Goal: Task Accomplishment & Management: Complete application form

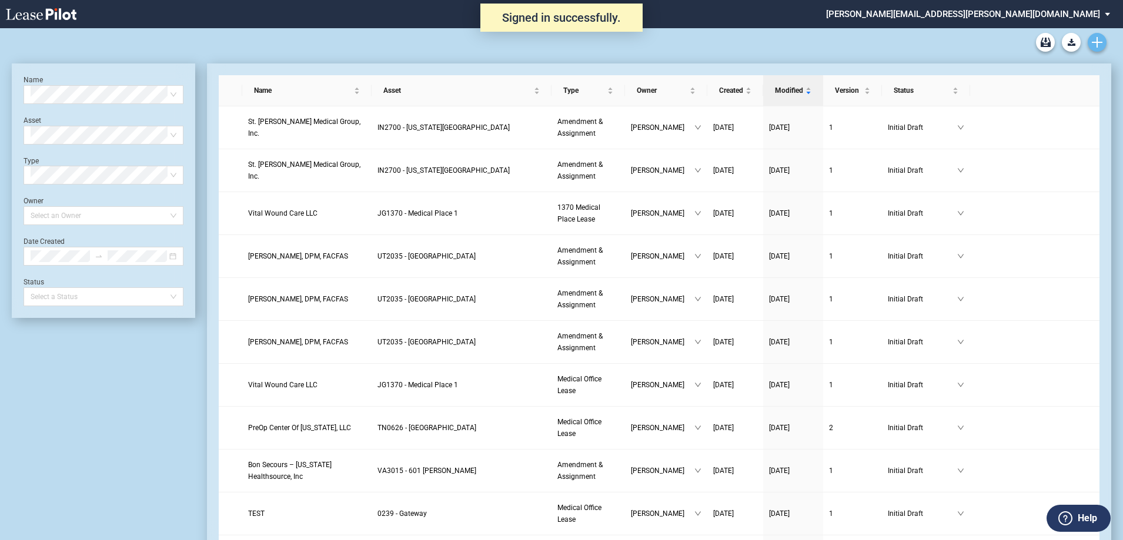
click at [1096, 43] on use "Create new document" at bounding box center [1097, 42] width 11 height 11
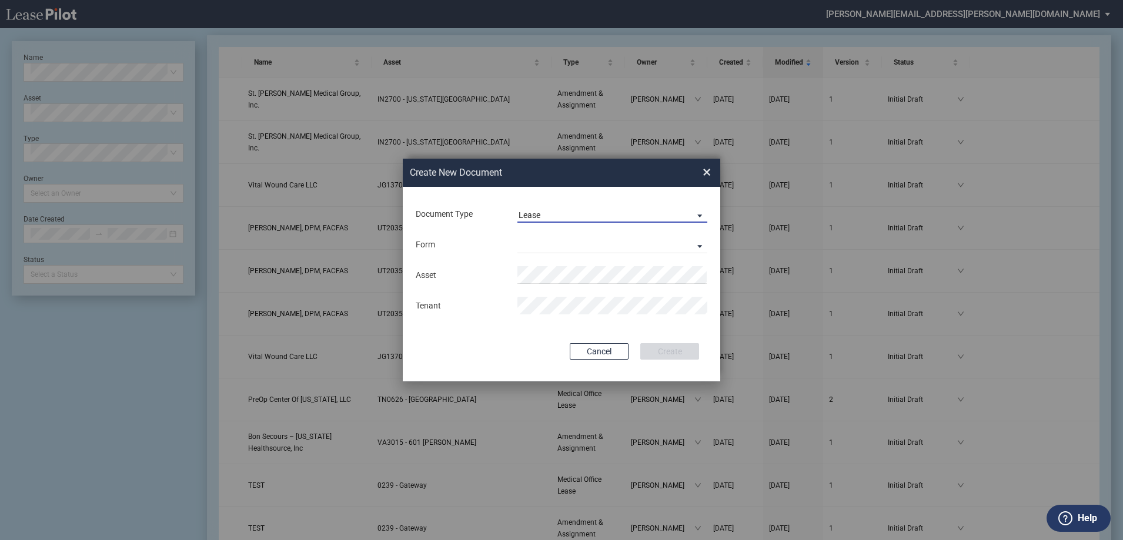
click at [571, 211] on span "Lease" at bounding box center [603, 216] width 169 height 12
click at [564, 250] on div "Amendment" at bounding box center [544, 243] width 51 height 13
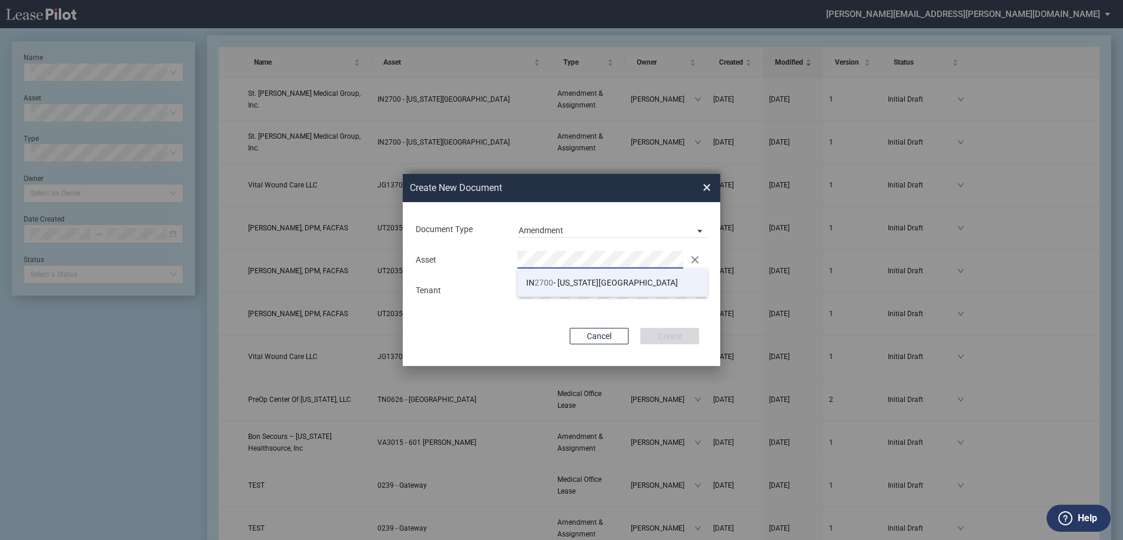
click at [564, 287] on span "IN 2700 - Michigan Road Medical Office Building" at bounding box center [602, 282] width 152 height 9
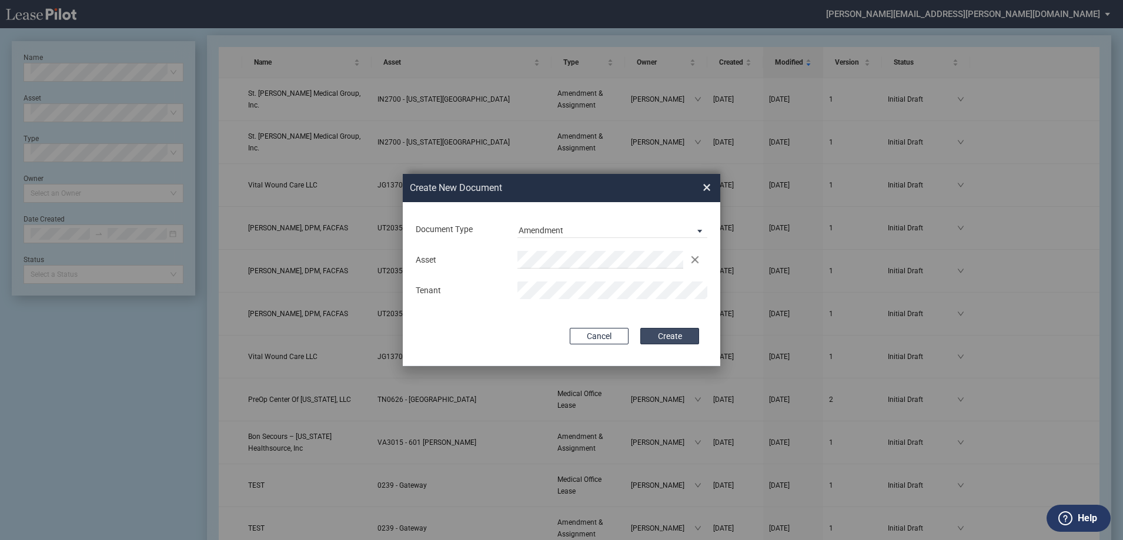
click at [681, 340] on button "Create" at bounding box center [669, 336] width 59 height 16
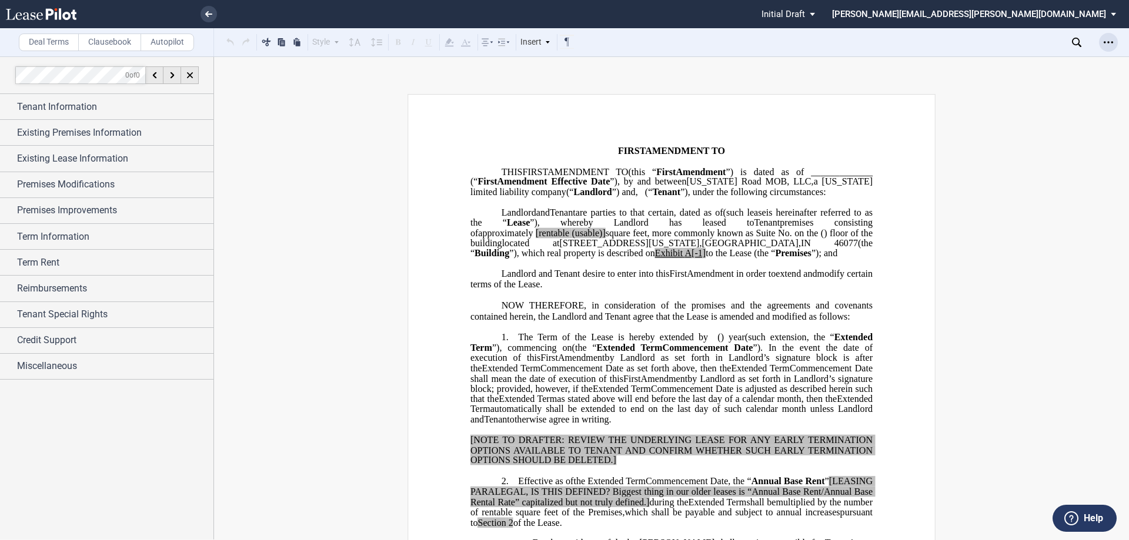
click at [1106, 42] on icon "Open Lease options menu" at bounding box center [1107, 42] width 9 height 9
click at [995, 64] on div "Download" at bounding box center [1039, 63] width 143 height 10
click at [707, 269] on p "﻿" at bounding box center [671, 264] width 402 height 10
click at [122, 161] on span "Existing Lease Information" at bounding box center [72, 159] width 111 height 14
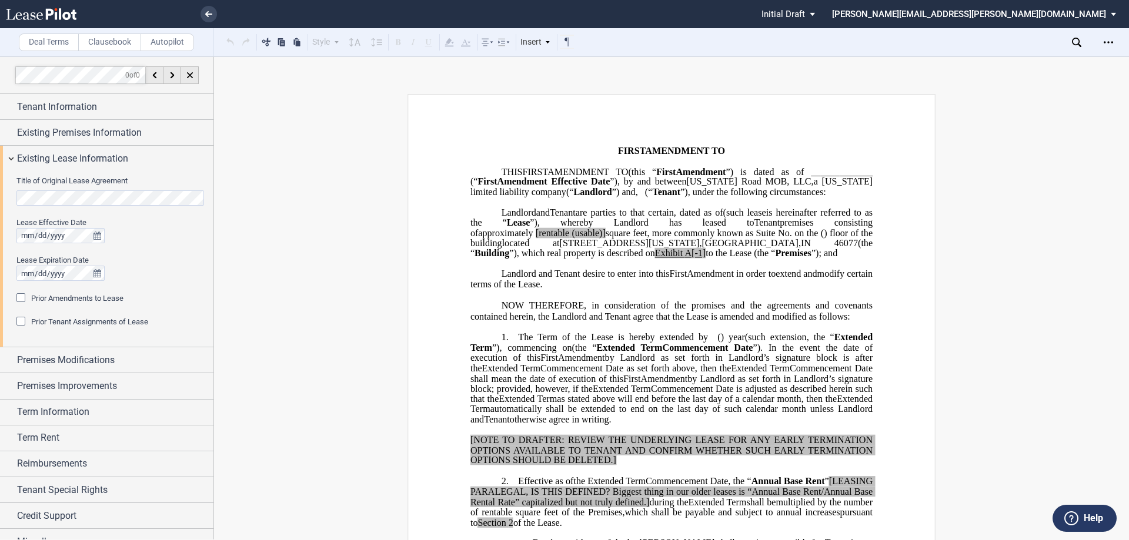
click at [0, 202] on div "Title of Original Lease Agreement Lease Effective Date Lease Expiration Date Pr…" at bounding box center [106, 260] width 213 height 176
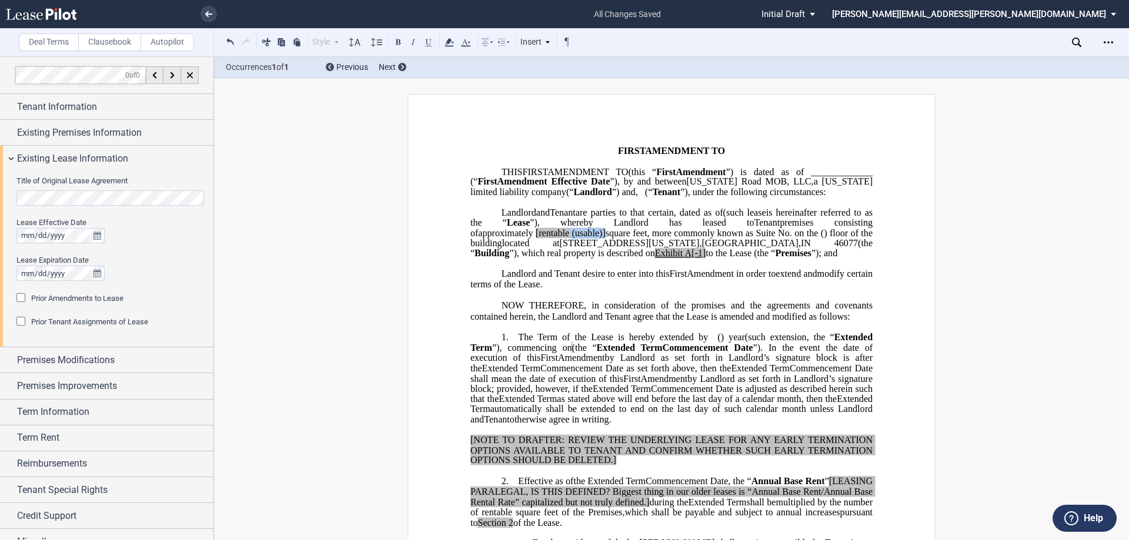
drag, startPoint x: 684, startPoint y: 244, endPoint x: 646, endPoint y: 245, distance: 38.2
click at [646, 245] on span "approximately ﻿ ﻿ [rentable (usable)] square feet, more commonly known as Suite…" at bounding box center [672, 238] width 404 height 21
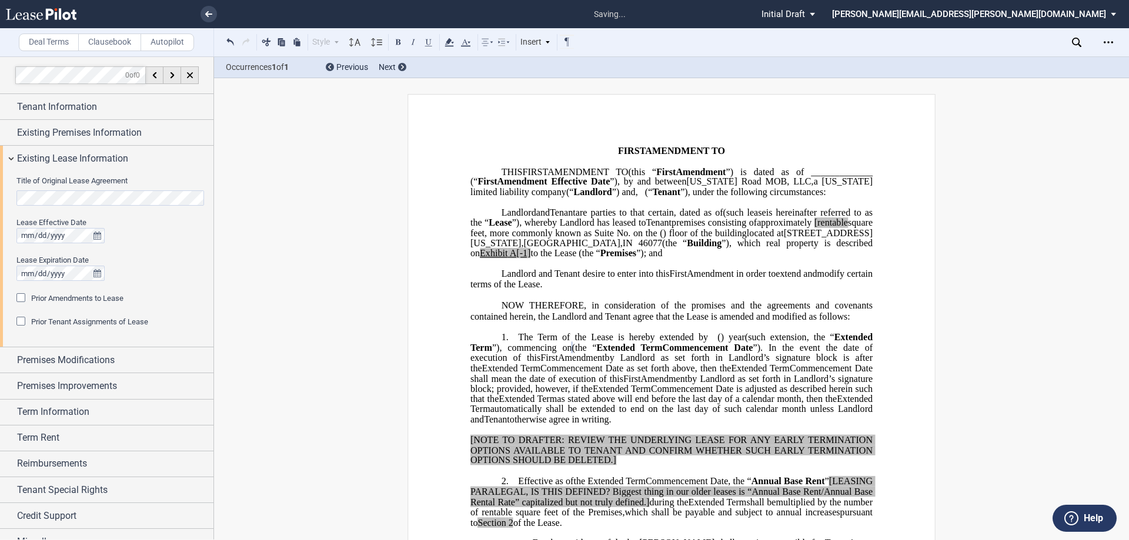
click at [814, 228] on span "[rentable" at bounding box center [831, 223] width 34 height 11
drag, startPoint x: 536, startPoint y: 225, endPoint x: 712, endPoint y: 265, distance: 180.7
click at [536, 218] on span "and" at bounding box center [543, 212] width 14 height 11
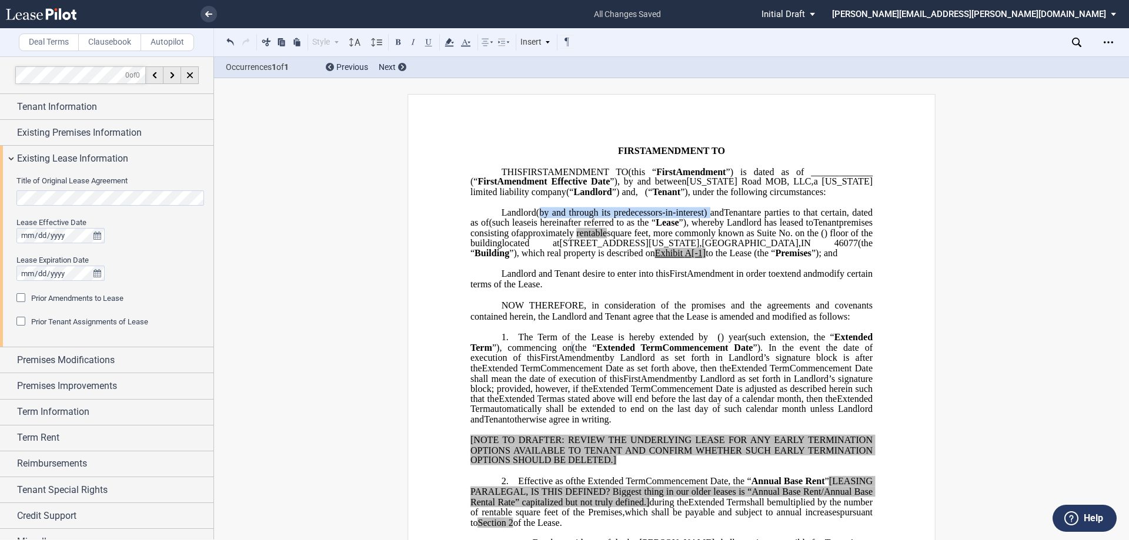
drag, startPoint x: 536, startPoint y: 223, endPoint x: 703, endPoint y: 222, distance: 167.6
click at [703, 218] on span "(by and through its predecessors-in-interest) and" at bounding box center [630, 212] width 188 height 11
click at [750, 218] on span "are parties to that certain" at bounding box center [798, 212] width 97 height 11
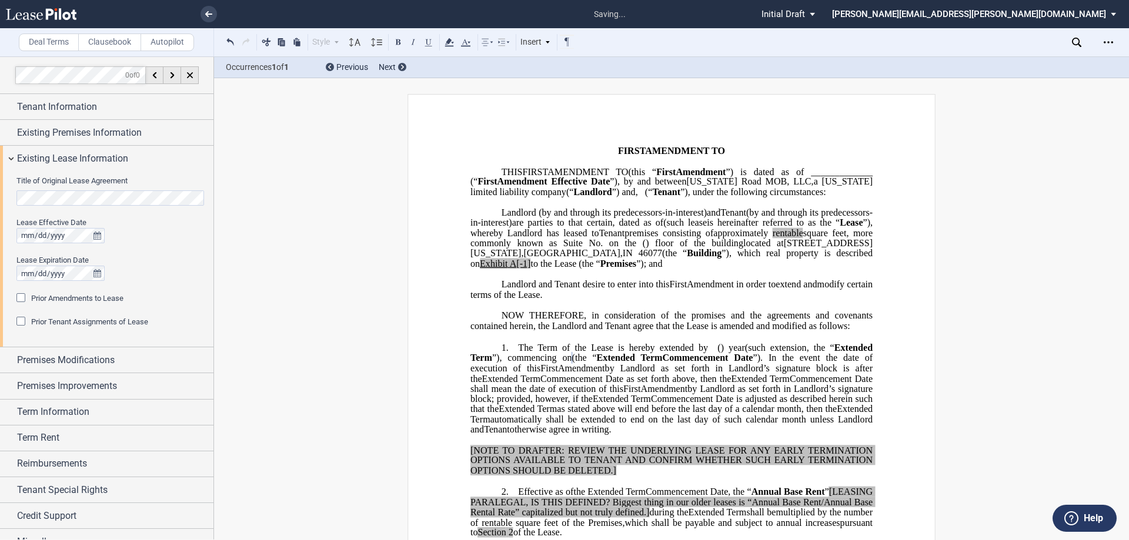
click at [803, 401] on span "by Landlord as set forth in Landlord’s signature block; provided, however, if t…" at bounding box center [672, 393] width 404 height 21
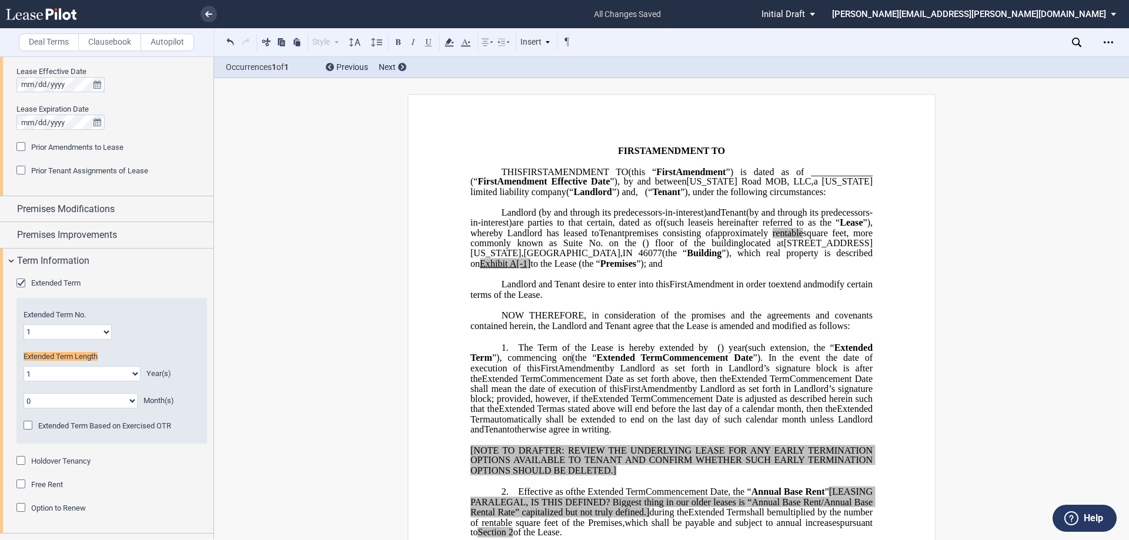
scroll to position [209, 0]
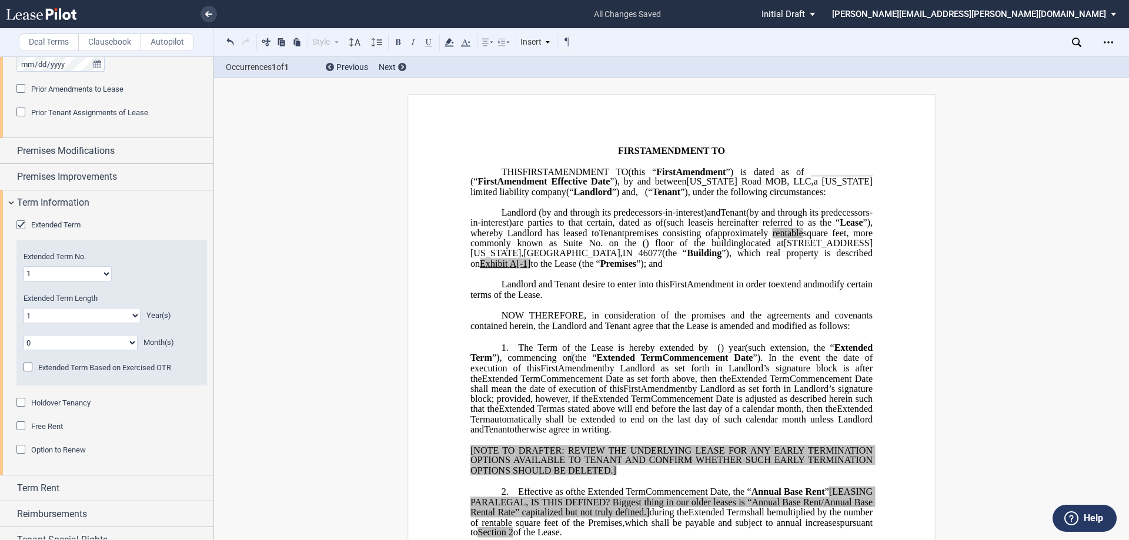
click at [112, 320] on select "0 1 2 3 4 5 6 7 8 9 10 11 12 13 14 15 16 17 18 19 20" at bounding box center [82, 315] width 117 height 15
select select "number:10"
click at [24, 308] on select "0 1 2 3 4 5 6 7 8 9 10 11 12 13 14 15 16 17 18 19 20" at bounding box center [82, 315] width 117 height 15
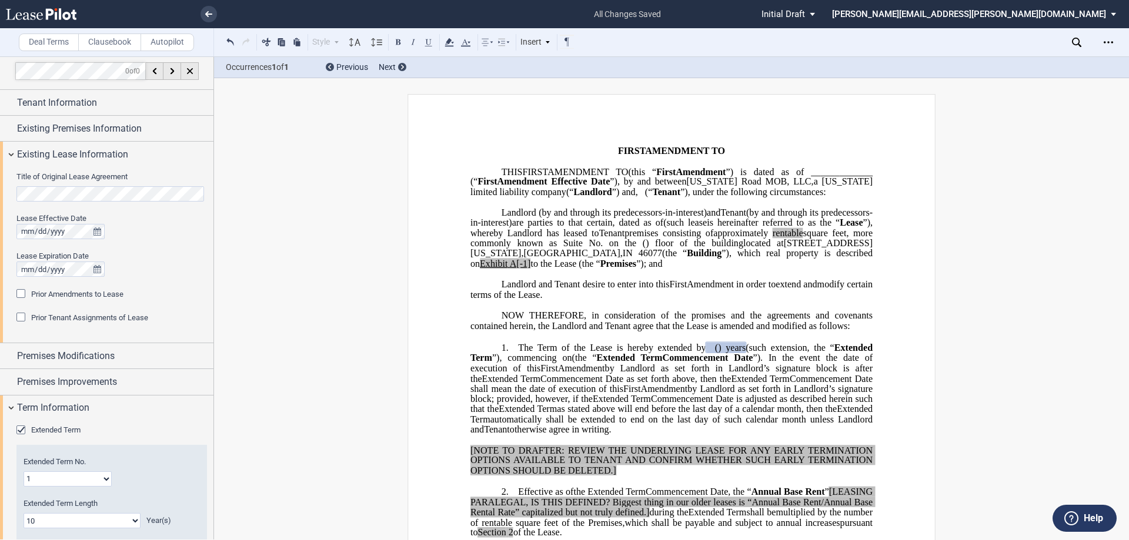
scroll to position [0, 0]
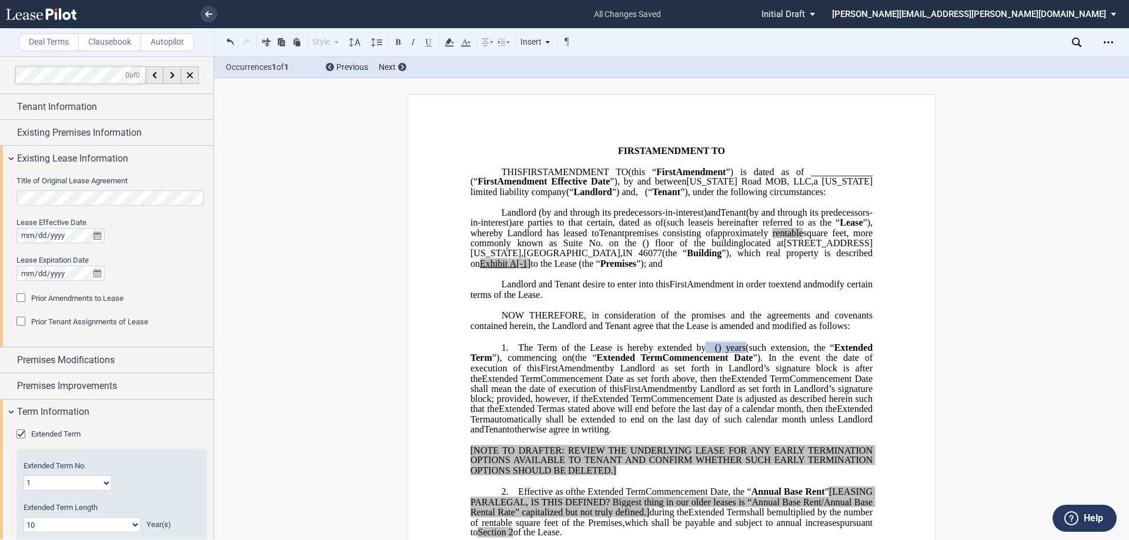
click at [22, 297] on div "Prior Amendments to Lease" at bounding box center [22, 299] width 12 height 12
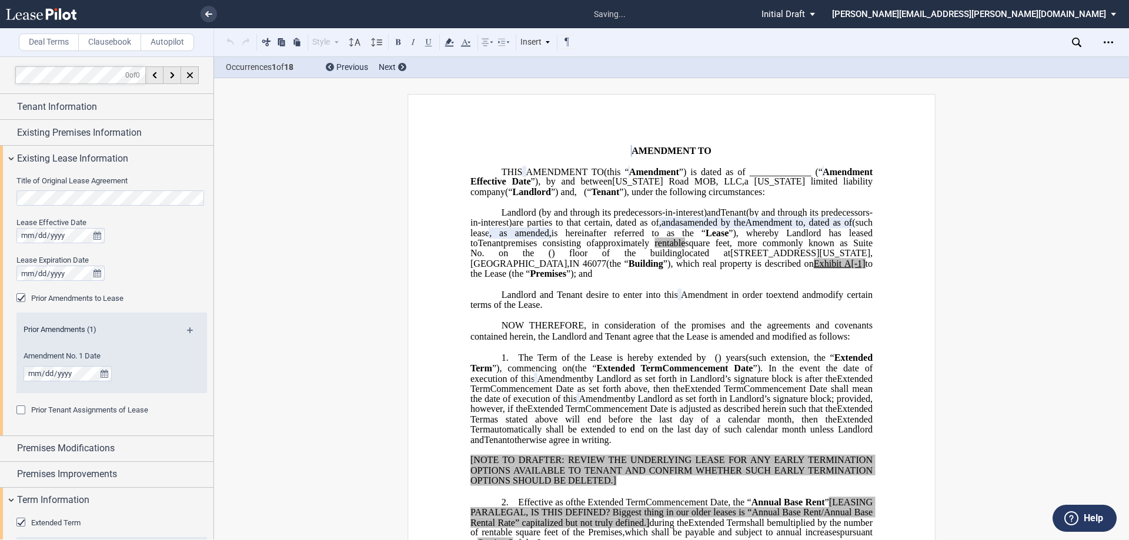
click at [187, 330] on md-icon at bounding box center [195, 334] width 16 height 14
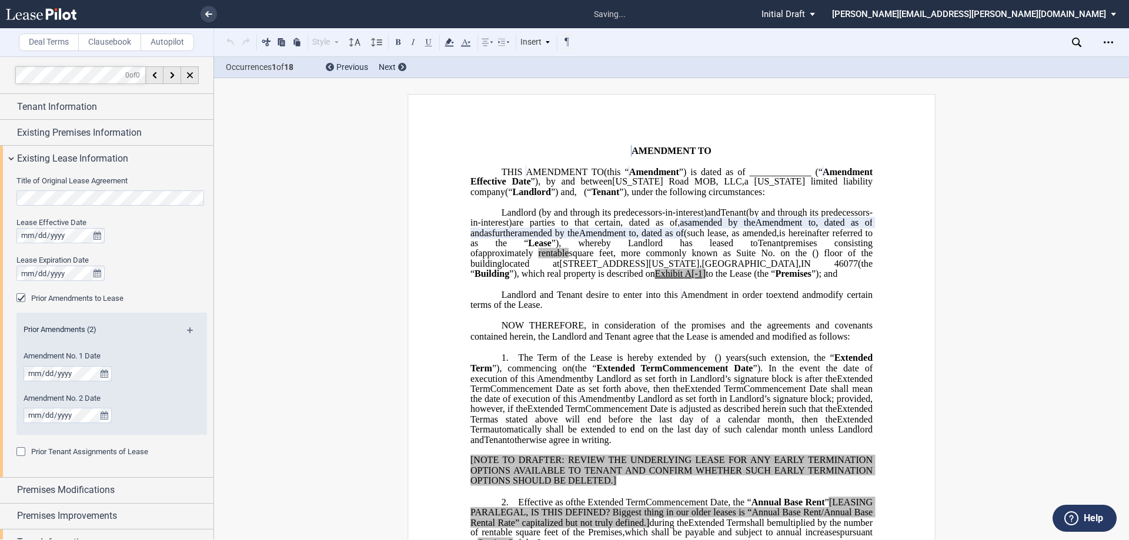
click at [187, 330] on md-icon at bounding box center [195, 334] width 16 height 14
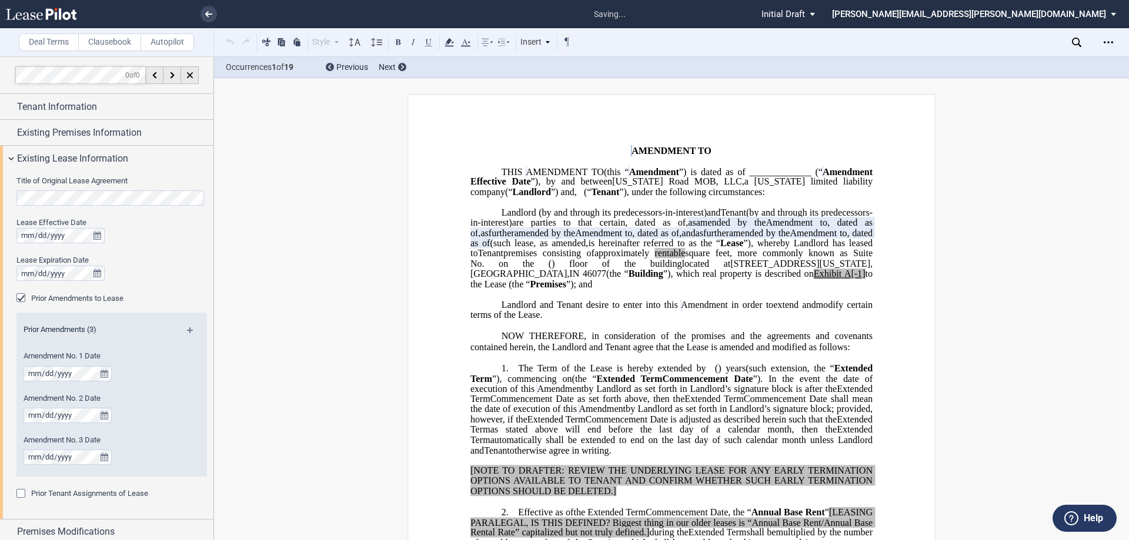
click at [187, 330] on md-icon at bounding box center [195, 334] width 16 height 14
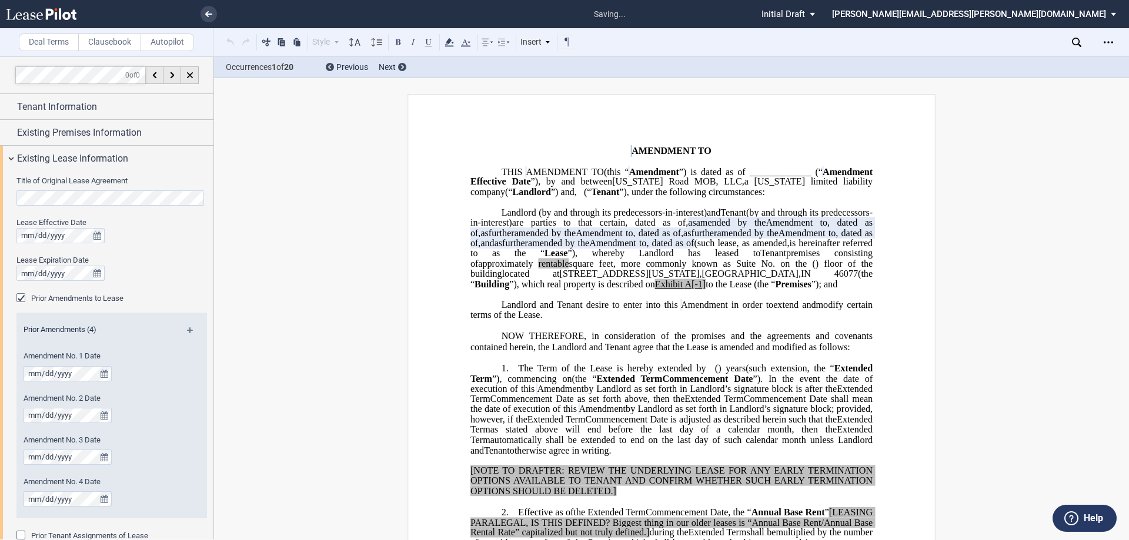
click at [187, 330] on md-icon at bounding box center [195, 334] width 16 height 14
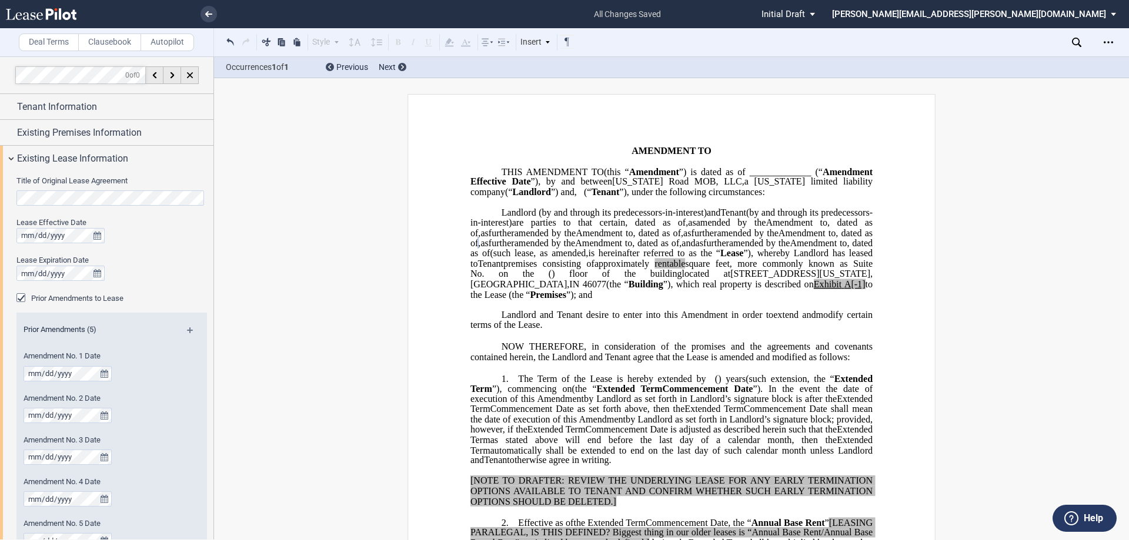
click at [488, 249] on span "as" at bounding box center [484, 243] width 8 height 11
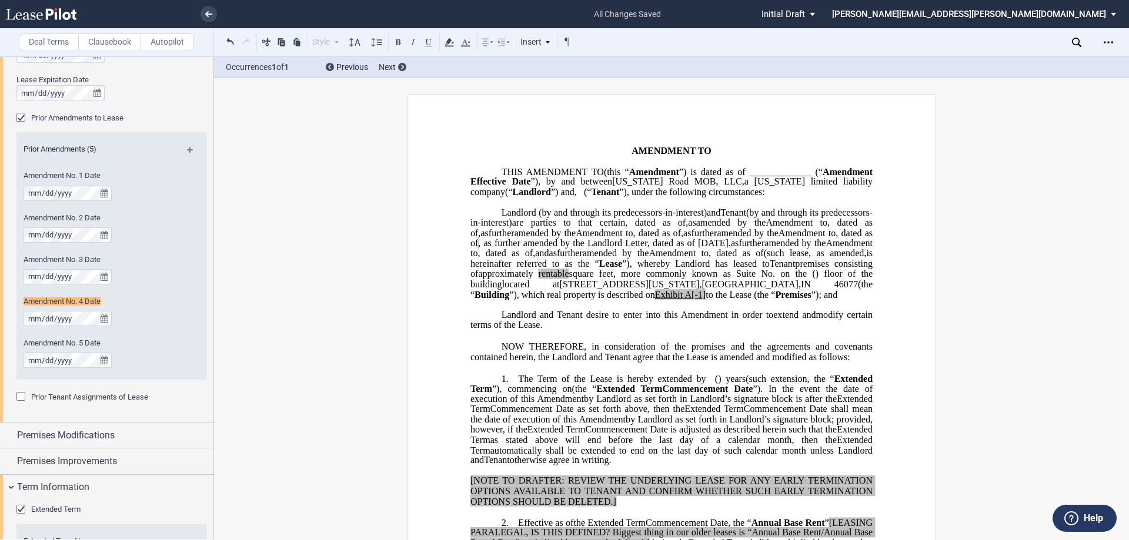
scroll to position [183, 0]
click at [549, 259] on span "and" at bounding box center [542, 253] width 14 height 11
click at [727, 259] on span "(such lease" at bounding box center [748, 253] width 42 height 11
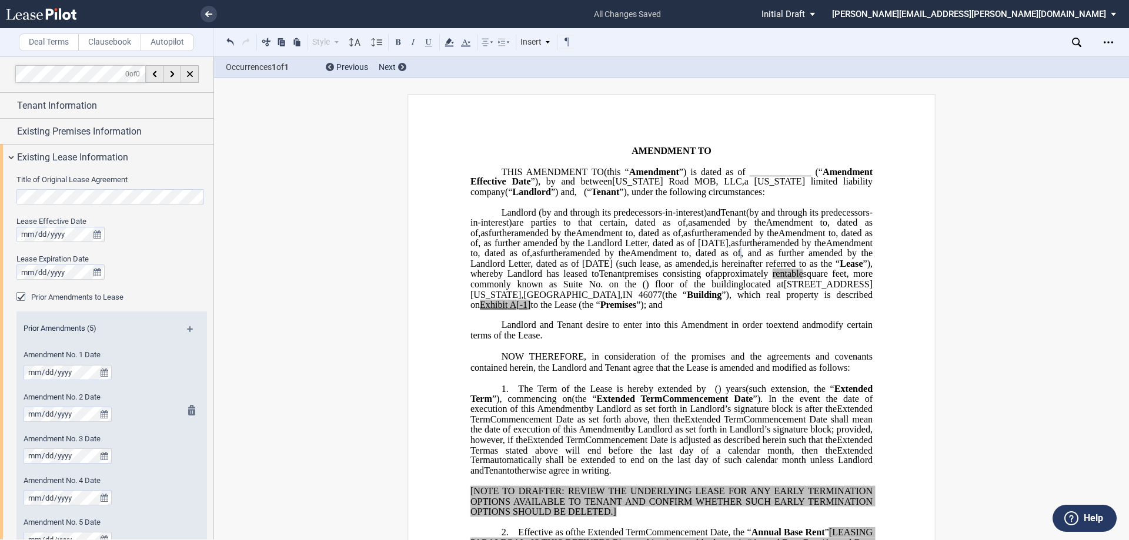
scroll to position [0, 0]
click at [115, 122] on div "Existing Premises Information" at bounding box center [106, 132] width 213 height 25
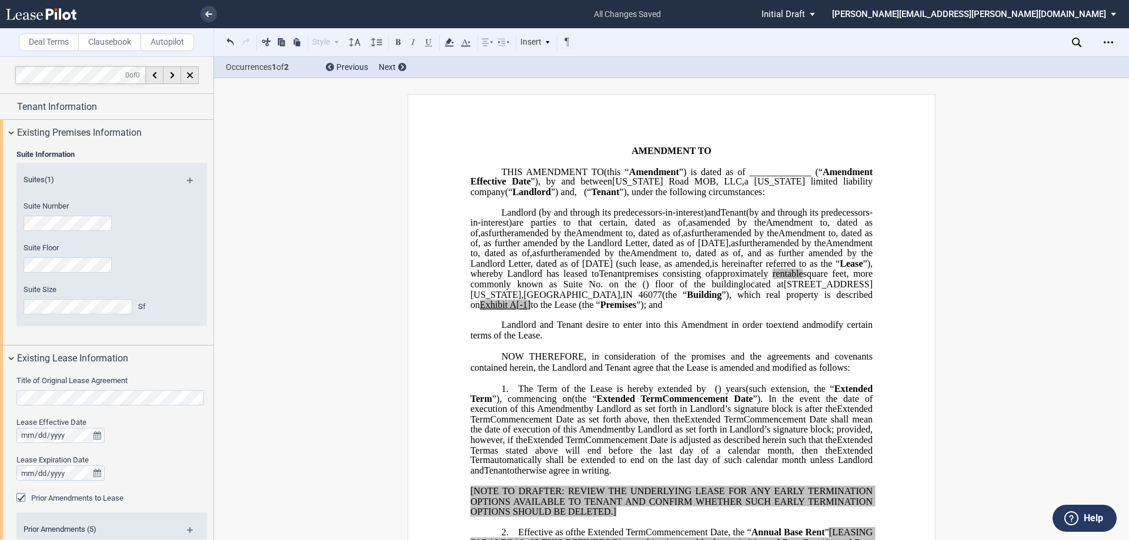
drag, startPoint x: 590, startPoint y: 325, endPoint x: 612, endPoint y: 327, distance: 21.8
click at [646, 289] on span ") floor of the building" at bounding box center [695, 284] width 98 height 11
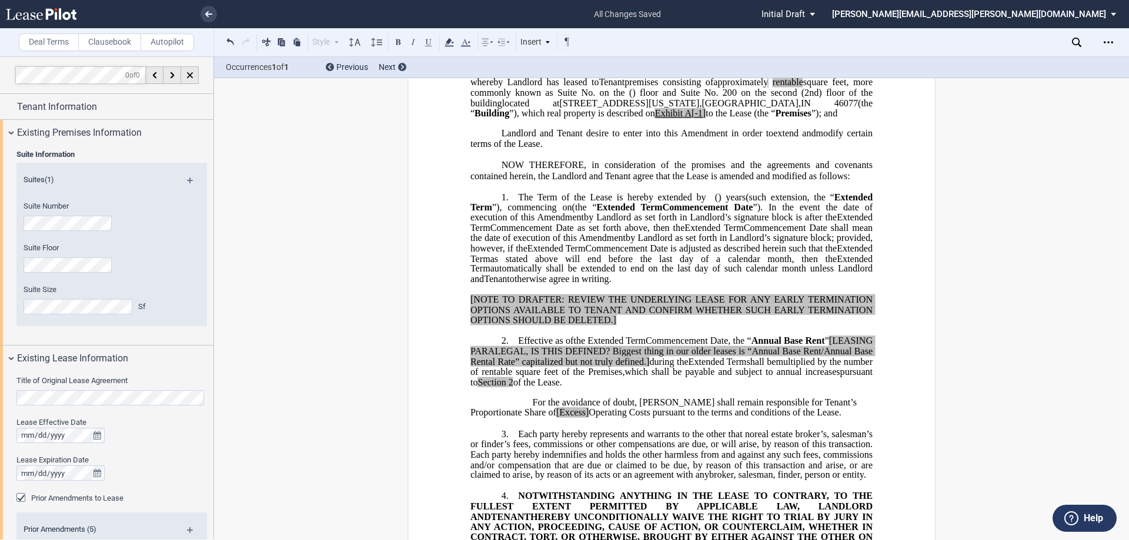
scroll to position [235, 0]
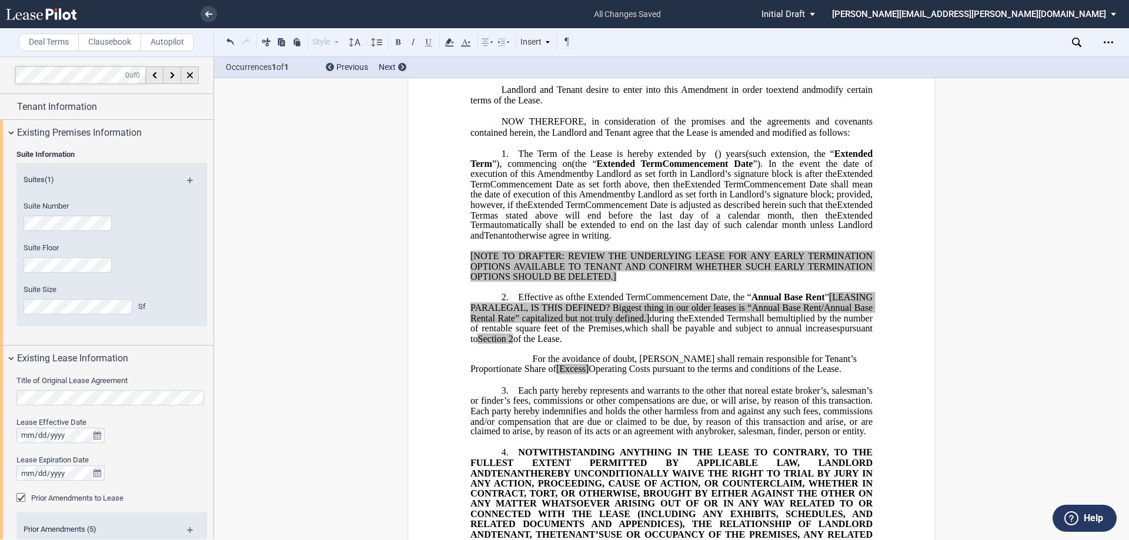
click at [633, 220] on span "as stated above will end before the last day of a calendar month, then the" at bounding box center [663, 215] width 347 height 11
drag, startPoint x: 809, startPoint y: 204, endPoint x: 651, endPoint y: 278, distance: 174.6
click at [651, 241] on p "1. The Term of the Lease is hereby extended by [__________] ﻿ ﻿ ( ﻿ ﻿ ) year s …" at bounding box center [671, 194] width 402 height 93
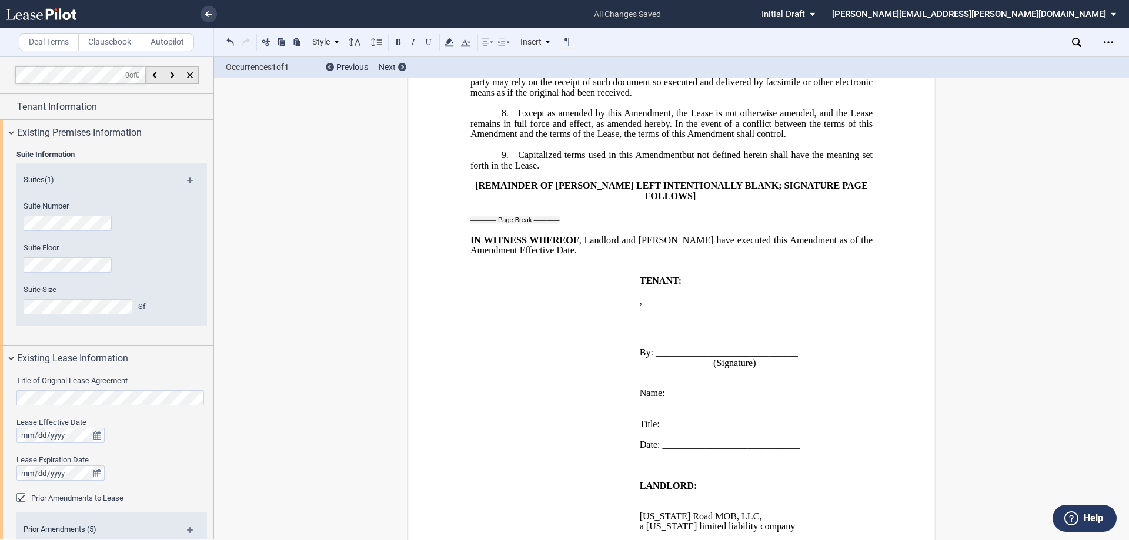
scroll to position [1235, 0]
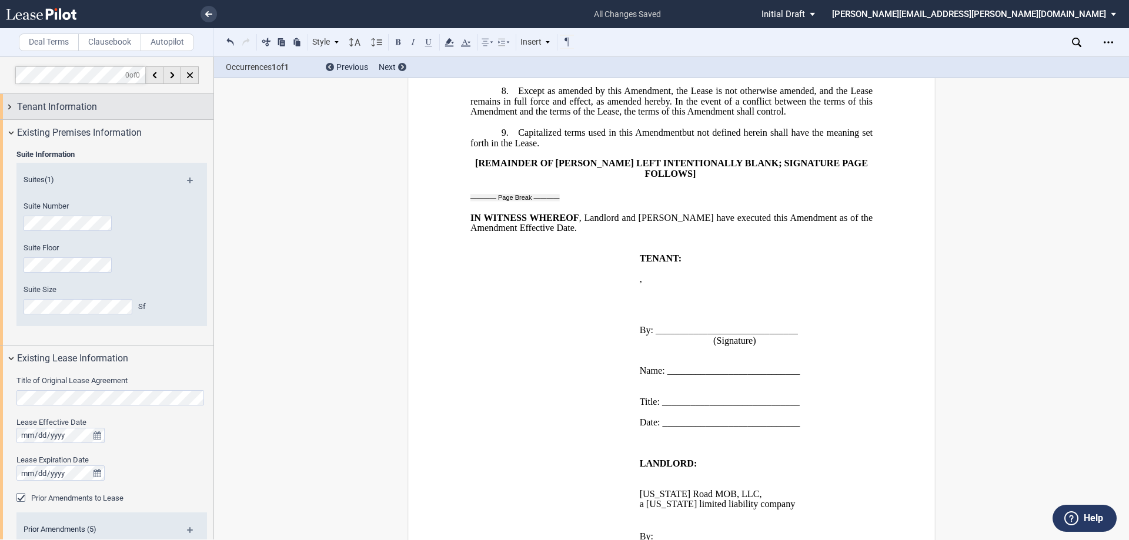
click at [95, 100] on span "Tenant Information" at bounding box center [57, 107] width 80 height 14
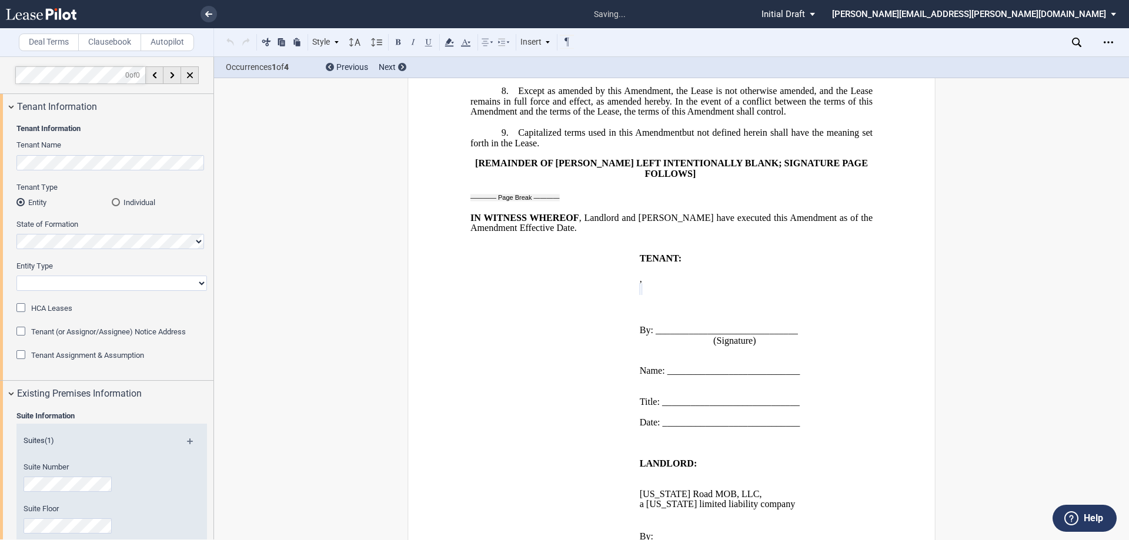
click at [122, 285] on select "Corporation Limited Liability Company General Partnership Limited Partnership O…" at bounding box center [111, 283] width 190 height 15
select select "corporation"
click at [16, 276] on select "Corporation Limited Liability Company General Partnership Limited Partnership O…" at bounding box center [111, 283] width 190 height 15
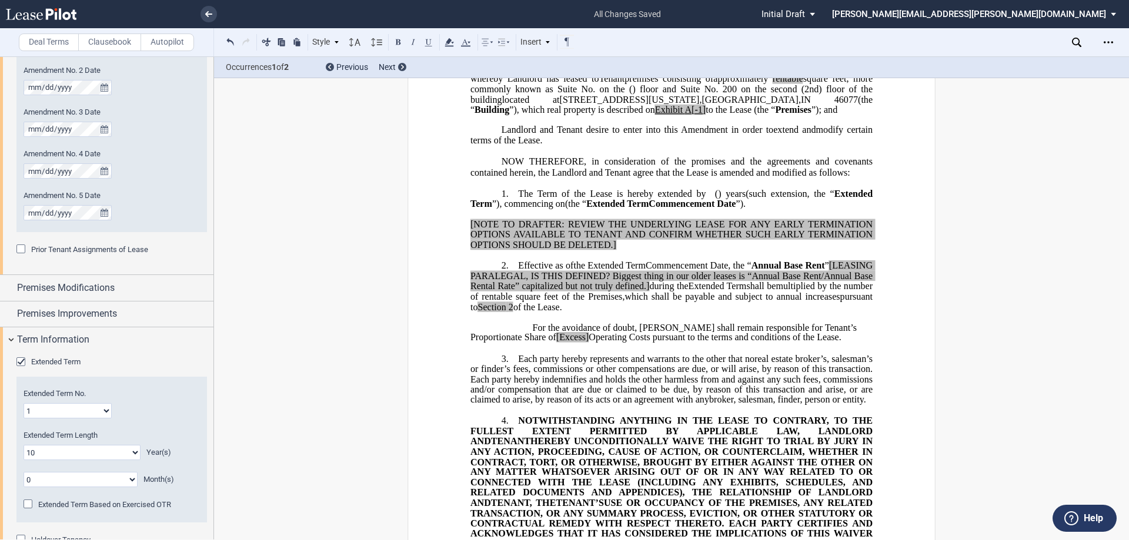
scroll to position [992, 0]
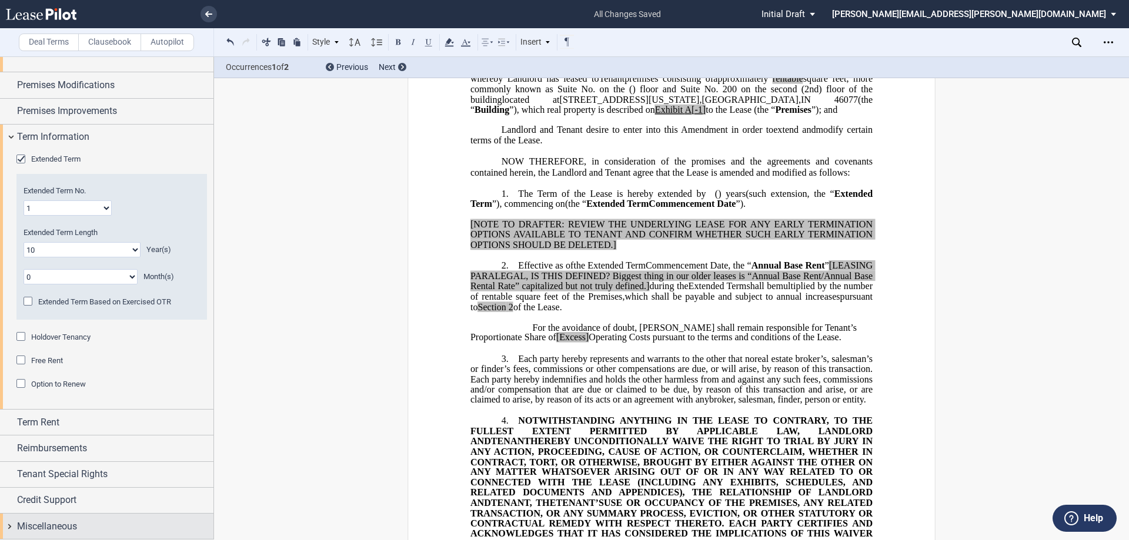
click at [103, 529] on div "Miscellaneous" at bounding box center [115, 527] width 196 height 14
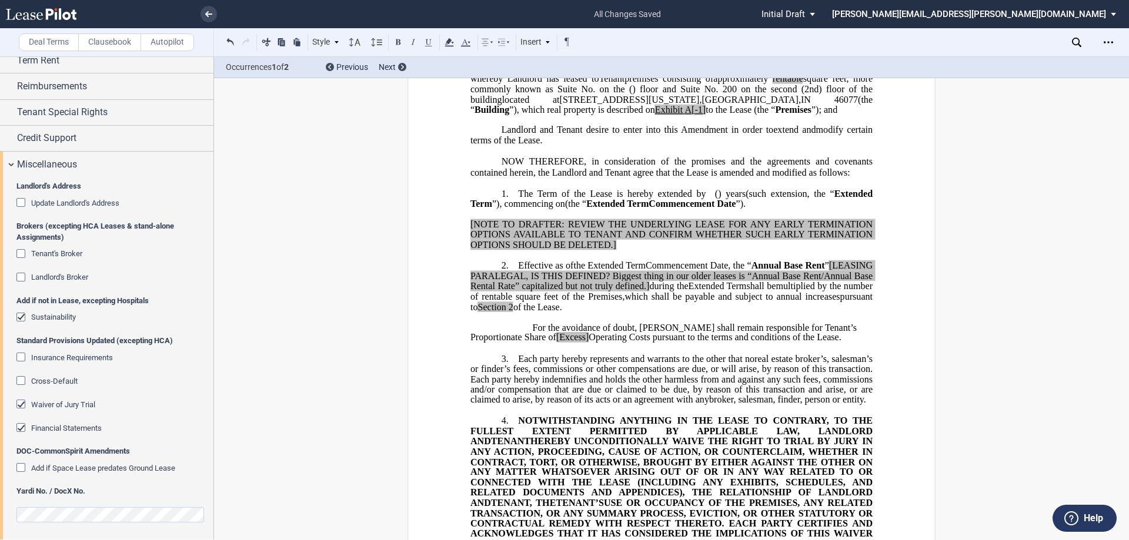
scroll to position [1356, 0]
click at [23, 399] on div "Waiver of Jury Trial" at bounding box center [22, 403] width 12 height 12
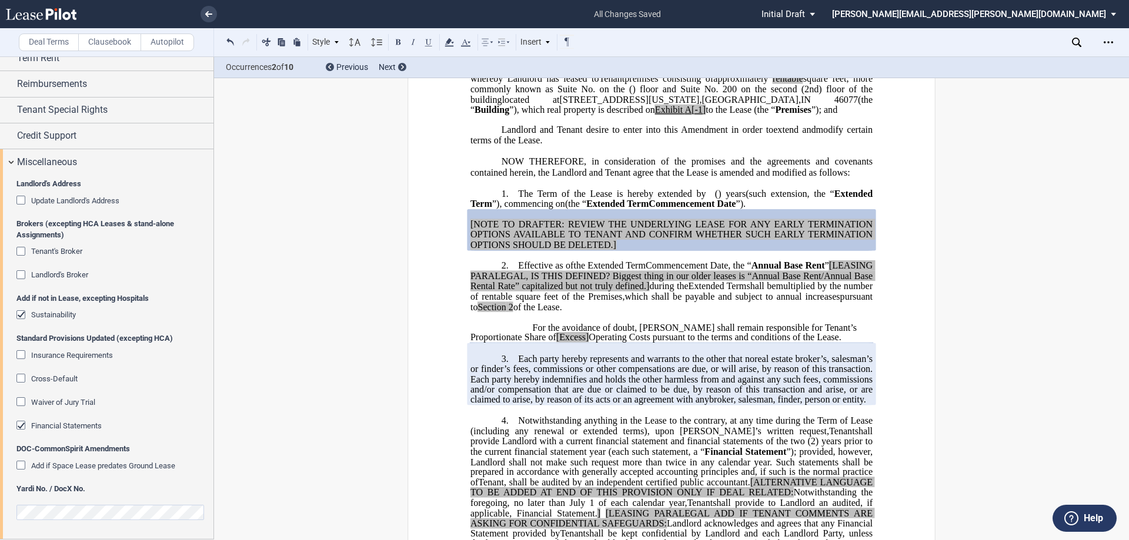
drag, startPoint x: 23, startPoint y: 252, endPoint x: 24, endPoint y: 266, distance: 14.7
click at [23, 252] on div "Tenant's Broker" at bounding box center [22, 253] width 12 height 12
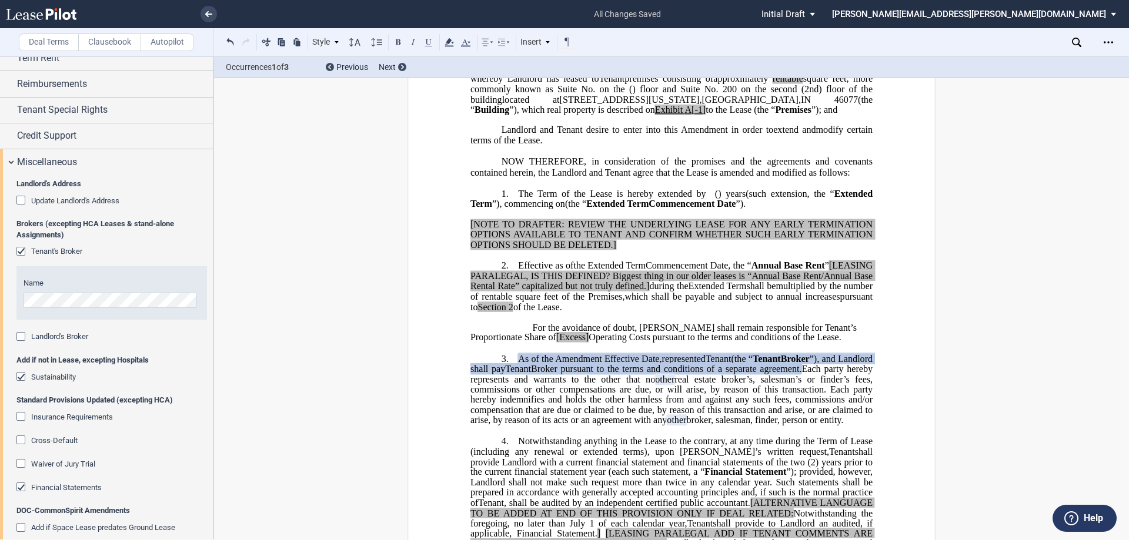
click at [22, 336] on div "Landlord's Broker" at bounding box center [22, 338] width 12 height 12
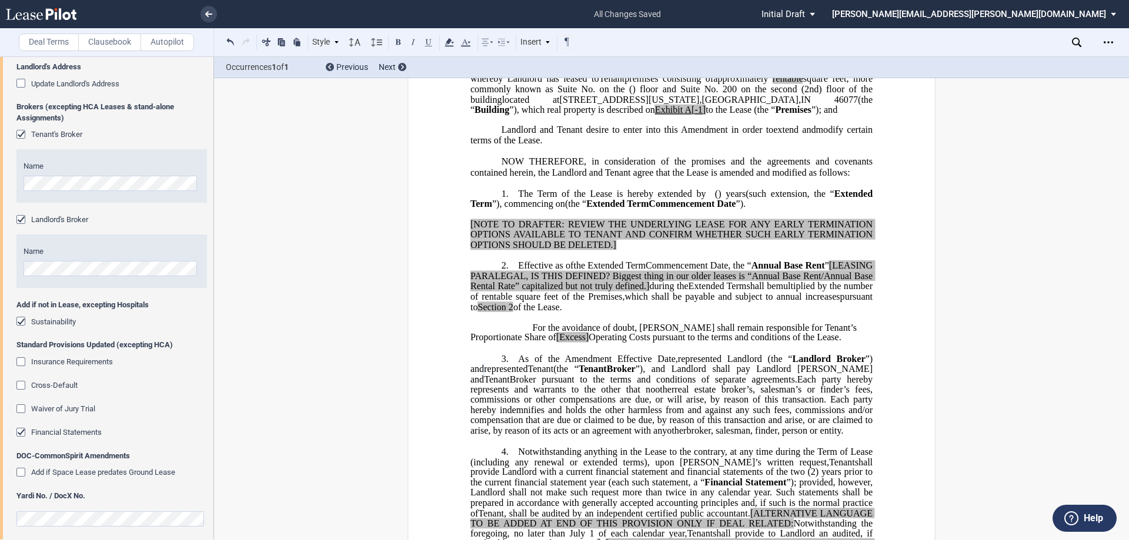
scroll to position [1480, 0]
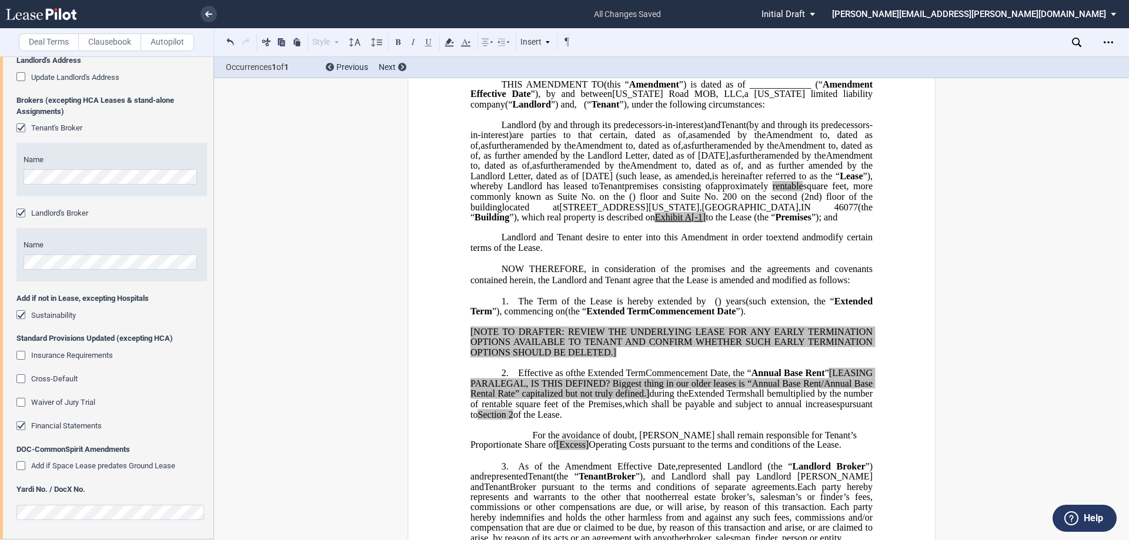
scroll to position [19, 0]
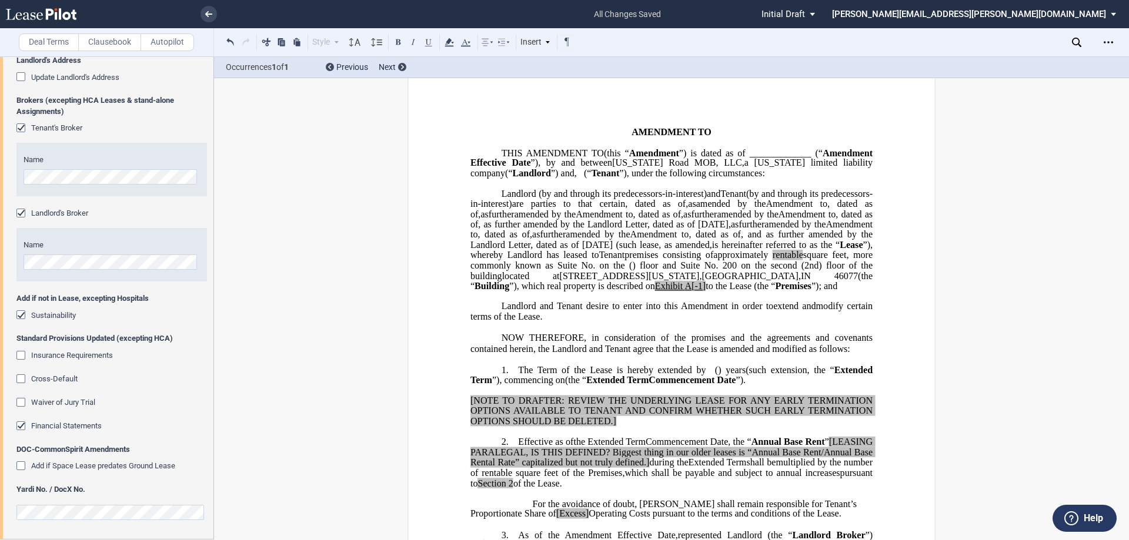
click at [845, 240] on span "Amendment to" at bounding box center [672, 229] width 404 height 21
click at [537, 240] on span ", dated as of" at bounding box center [526, 234] width 47 height 11
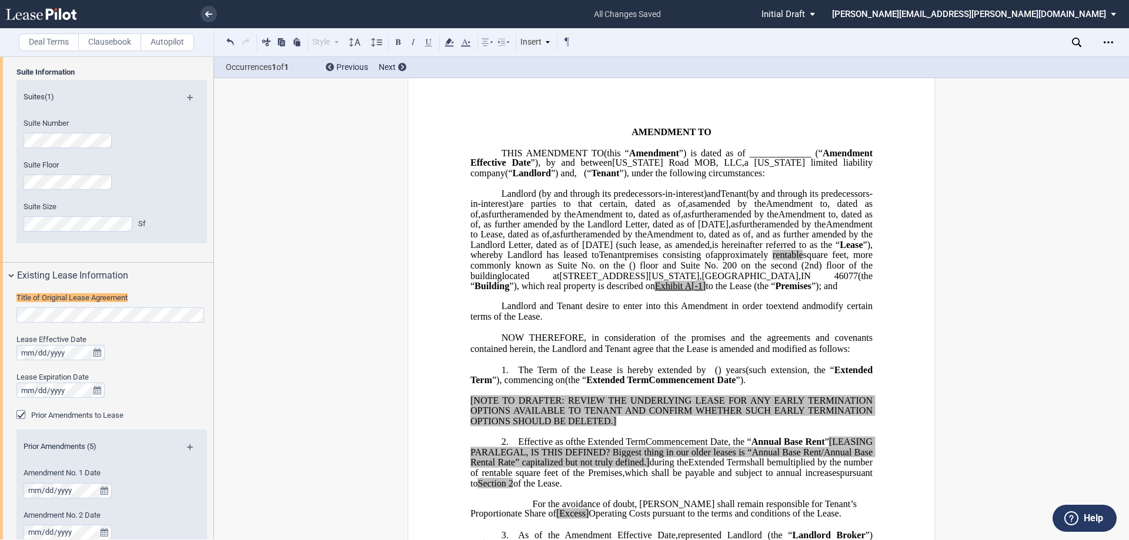
scroll to position [343, 0]
drag, startPoint x: 536, startPoint y: 266, endPoint x: 464, endPoint y: 267, distance: 71.7
click at [864, 240] on span "Amendment to Lease" at bounding box center [672, 229] width 404 height 21
click at [801, 240] on span "Amendment to Lease" at bounding box center [672, 229] width 404 height 21
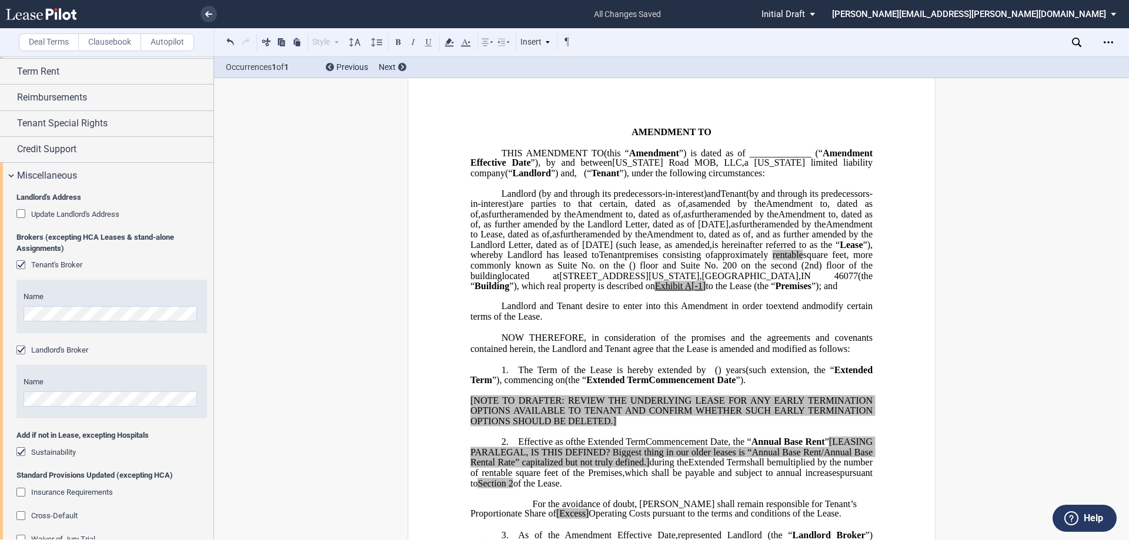
scroll to position [1480, 0]
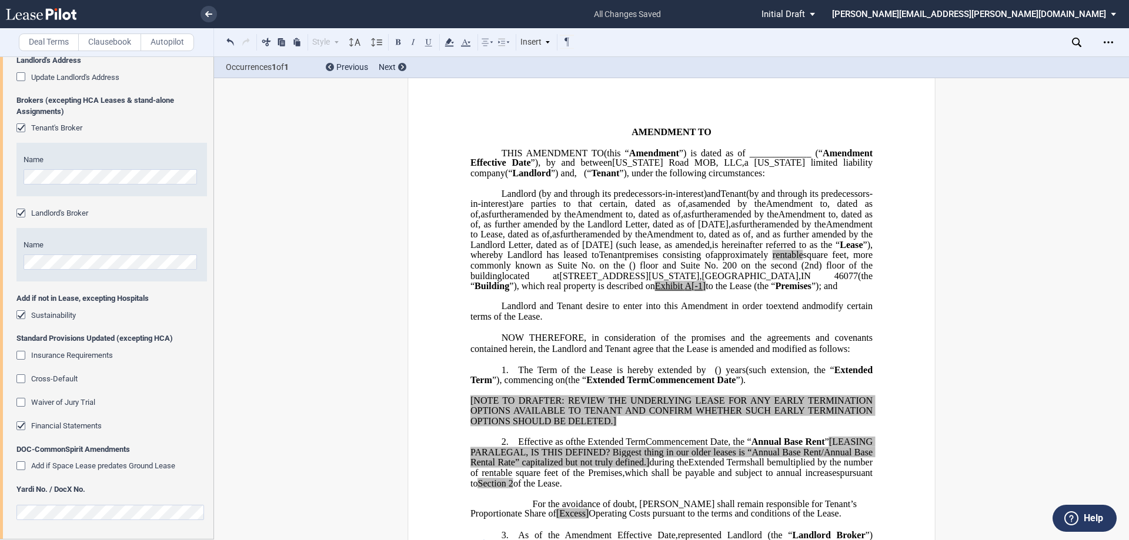
click at [21, 355] on div "Insurance Requirements" at bounding box center [22, 357] width 12 height 12
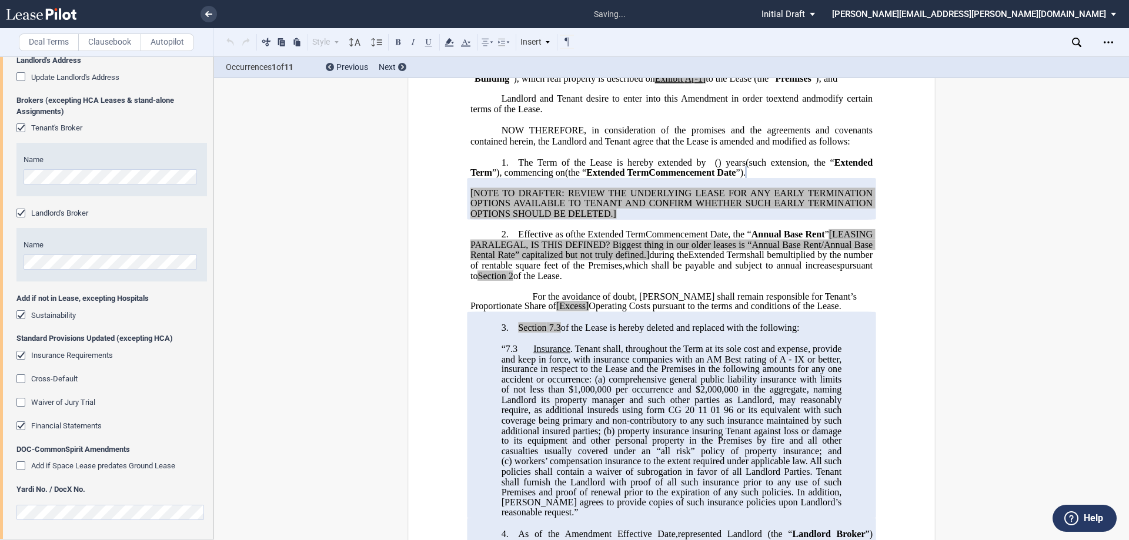
scroll to position [313, 0]
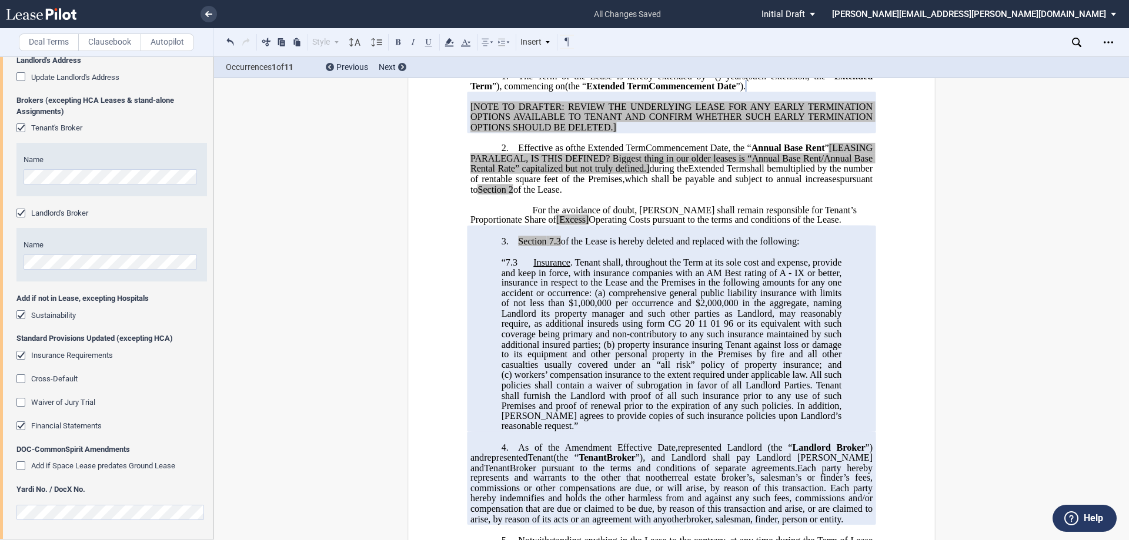
click at [19, 353] on div "Insurance Requirements" at bounding box center [22, 357] width 12 height 12
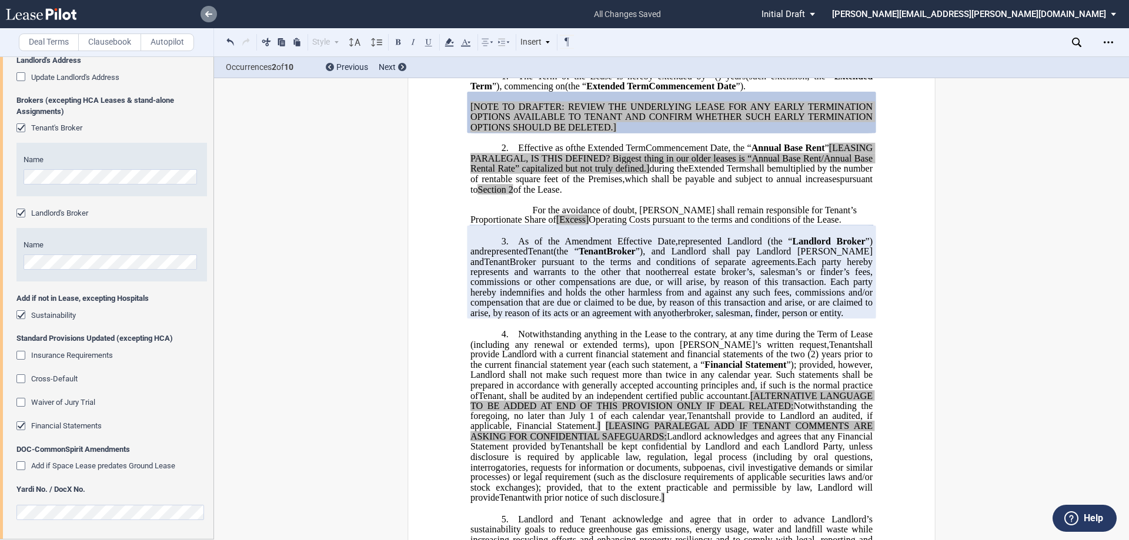
click at [208, 14] on use at bounding box center [208, 14] width 7 height 6
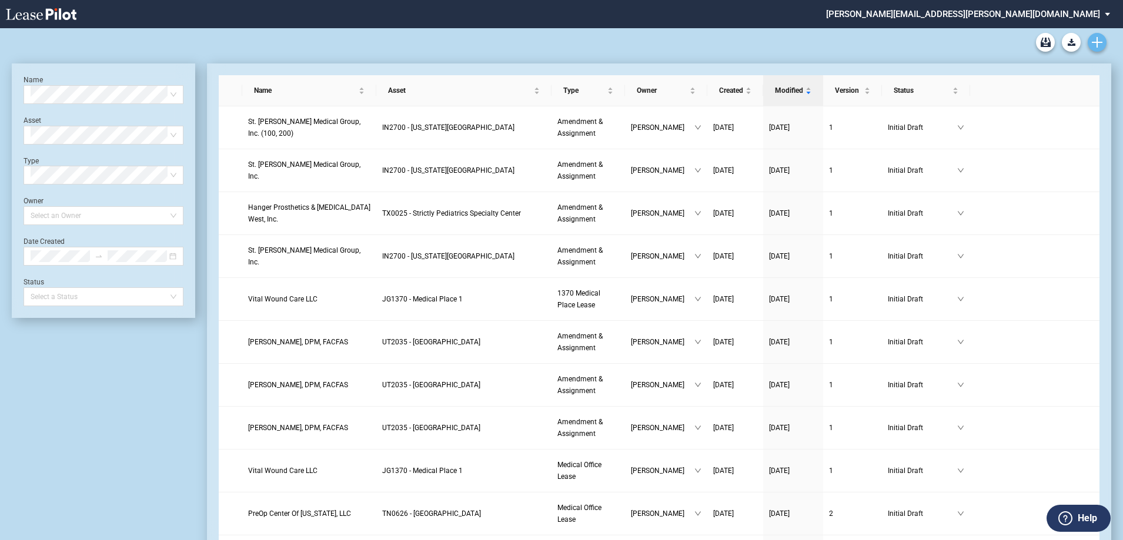
click at [1097, 44] on use "Create new document" at bounding box center [1097, 42] width 11 height 11
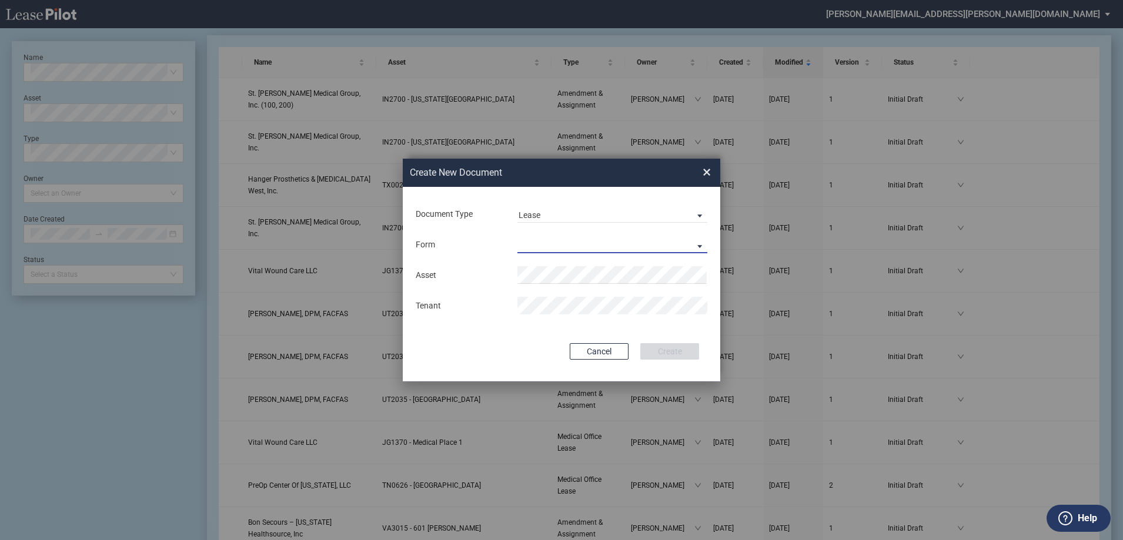
click at [556, 246] on md-select "Medical Office Lease Scottsdale Lease Louisville Lease 1370 Medical Place Lease…" at bounding box center [612, 245] width 190 height 18
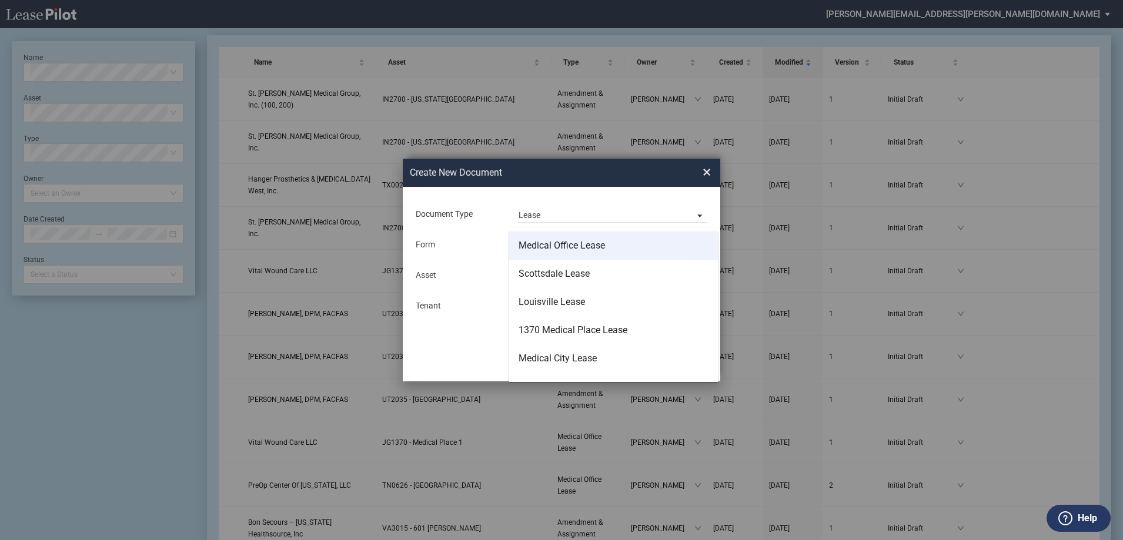
click at [560, 243] on div "Medical Office Lease" at bounding box center [562, 245] width 86 height 13
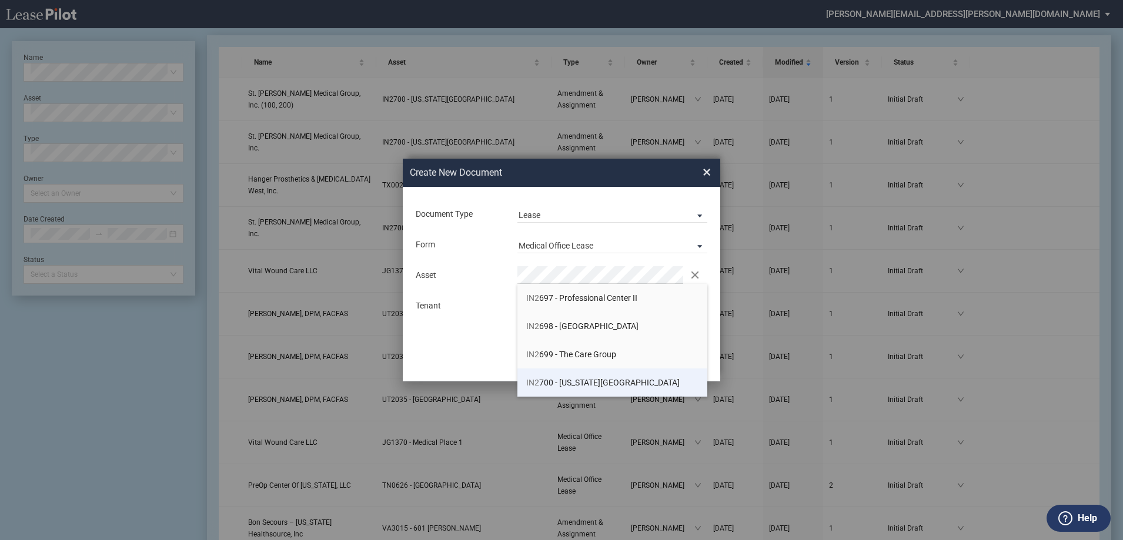
click at [619, 385] on span "IN2 700 - Michigan Road Medical Office Building" at bounding box center [602, 382] width 153 height 9
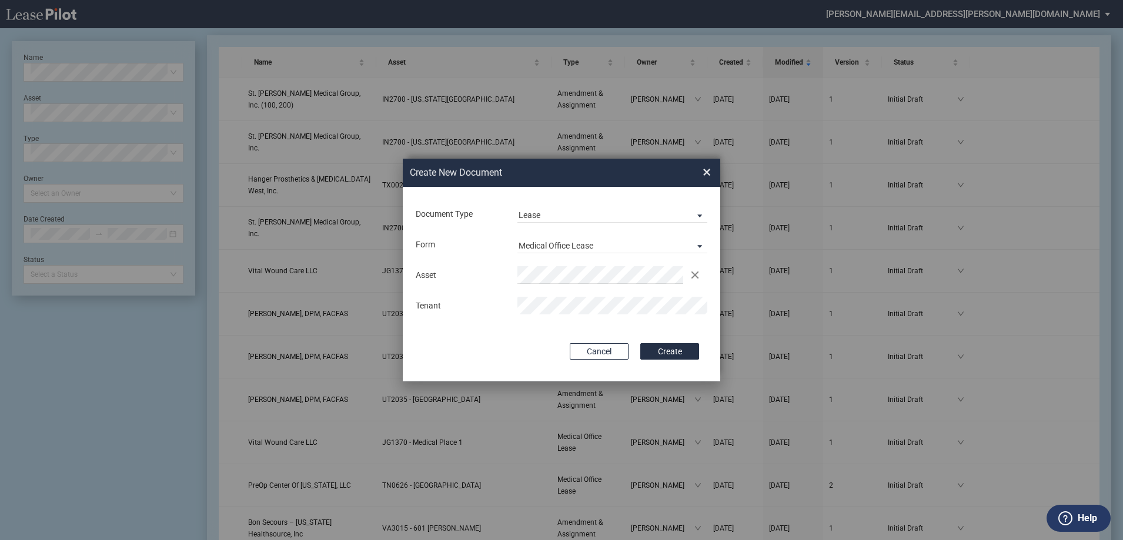
click at [669, 364] on div "Document Type Lease Lease Amendment Deal Type Office Deal Type Office Form Medi…" at bounding box center [561, 284] width 317 height 195
click at [670, 356] on button "Create" at bounding box center [669, 351] width 59 height 16
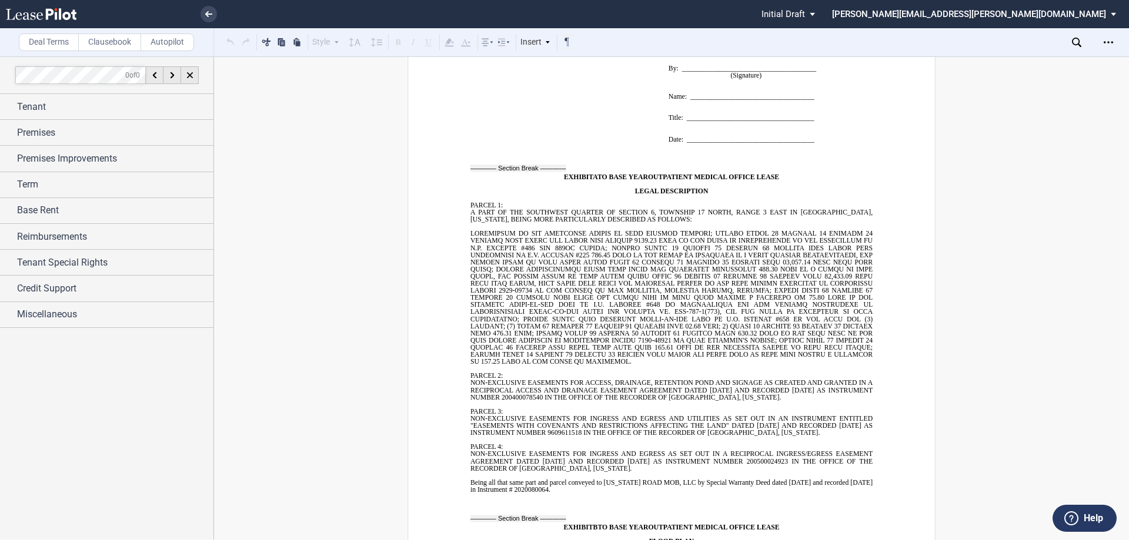
scroll to position [9811, 0]
drag, startPoint x: 466, startPoint y: 161, endPoint x: 601, endPoint y: 447, distance: 316.6
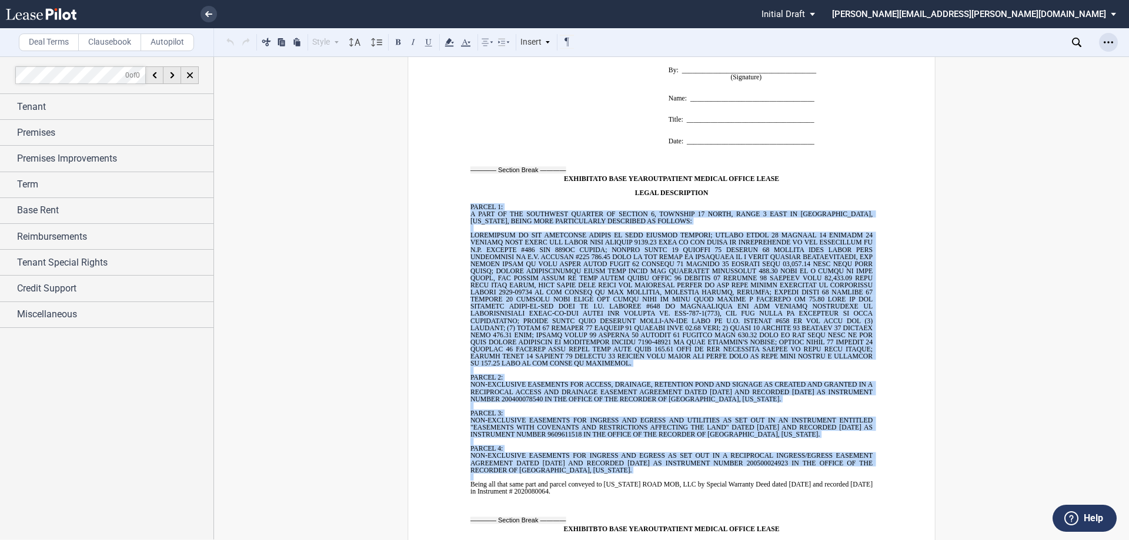
click at [1107, 40] on icon "Open Lease options menu" at bounding box center [1107, 42] width 9 height 9
click at [1011, 61] on div "Download" at bounding box center [1039, 63] width 143 height 10
click at [1107, 44] on icon "Open Lease options menu" at bounding box center [1107, 42] width 9 height 9
click at [1053, 66] on div "Download" at bounding box center [1039, 63] width 143 height 10
click at [209, 12] on icon at bounding box center [208, 14] width 7 height 6
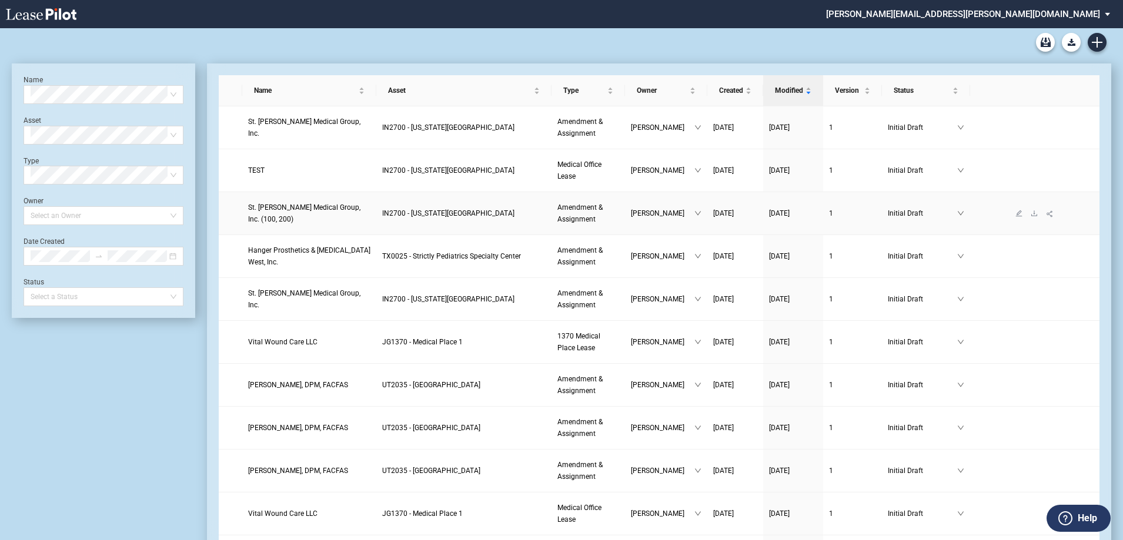
click at [302, 211] on span "St. [PERSON_NAME] Medical Group, Inc. (100, 200)" at bounding box center [304, 213] width 112 height 20
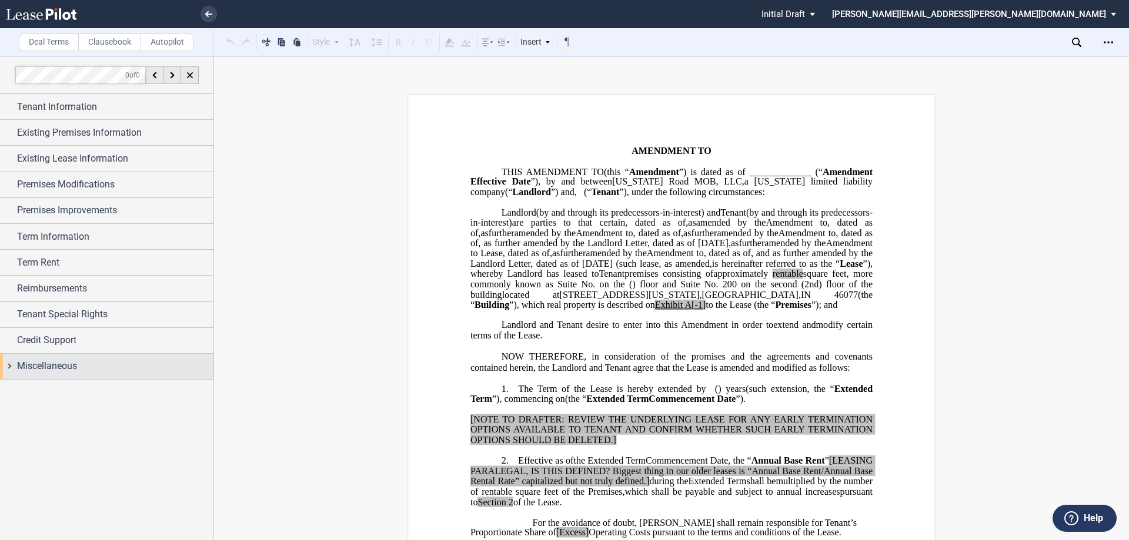
click at [85, 368] on div "Miscellaneous" at bounding box center [115, 366] width 196 height 14
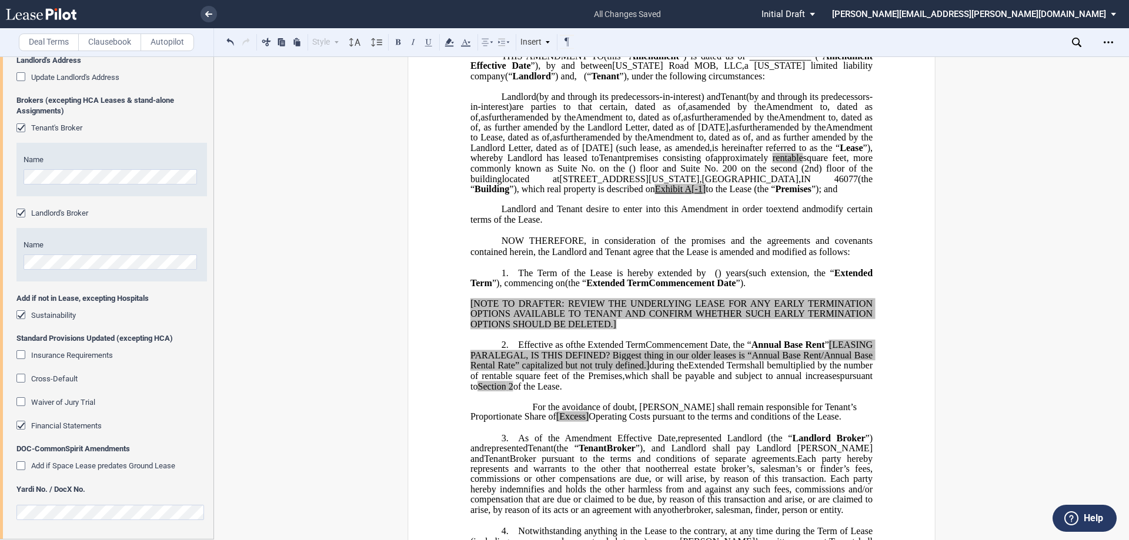
scroll to position [59, 0]
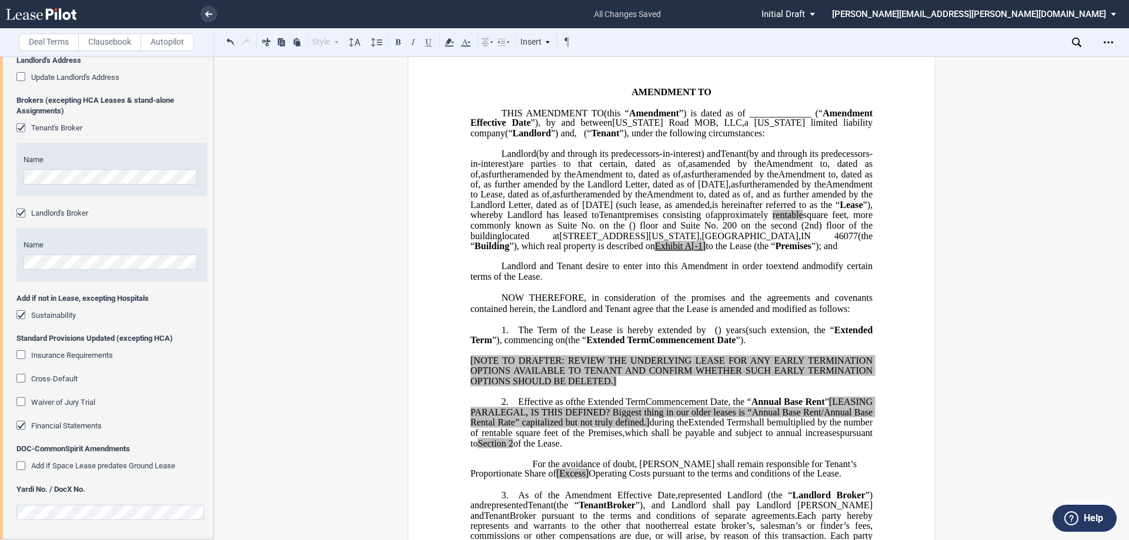
drag, startPoint x: 768, startPoint y: 277, endPoint x: 777, endPoint y: 282, distance: 10.3
click at [655, 251] on span "”), which real property is described on" at bounding box center [582, 245] width 146 height 11
drag, startPoint x: 518, startPoint y: 287, endPoint x: 499, endPoint y: 287, distance: 19.4
click at [499, 251] on span "located at [STREET_ADDRESS][US_STATE] (the “ Building ”), which real property i…" at bounding box center [672, 240] width 404 height 21
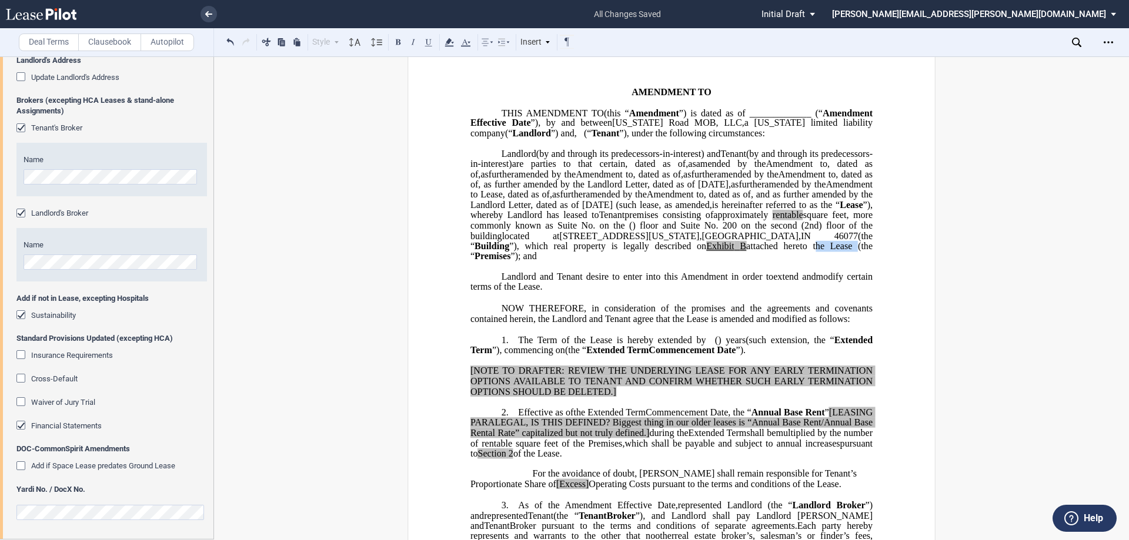
drag, startPoint x: 567, startPoint y: 286, endPoint x: 602, endPoint y: 286, distance: 35.3
click at [602, 261] on span "attached hereto the Lease (the “" at bounding box center [672, 250] width 404 height 21
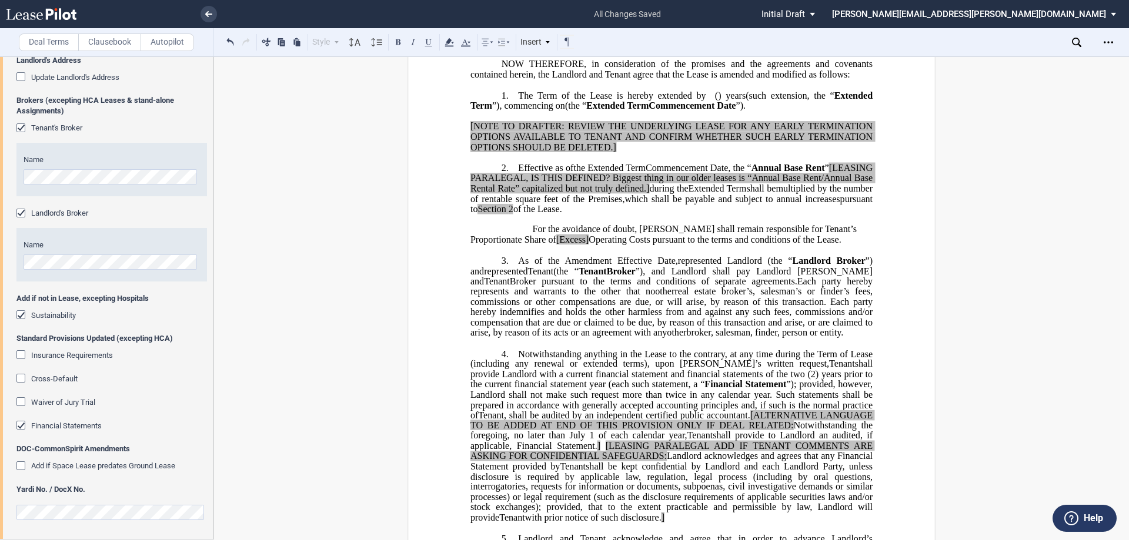
scroll to position [294, 0]
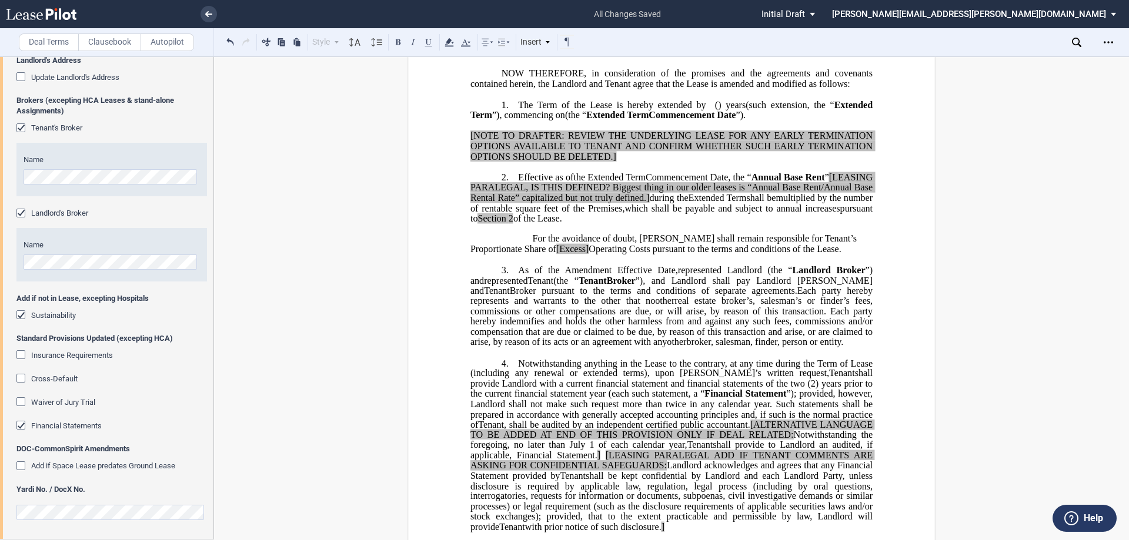
drag, startPoint x: 530, startPoint y: 269, endPoint x: 639, endPoint y: 294, distance: 112.1
click at [530, 254] on span "For the avoidance of doubt, [PERSON_NAME] shall remain responsible for Tenant’s…" at bounding box center [664, 243] width 389 height 21
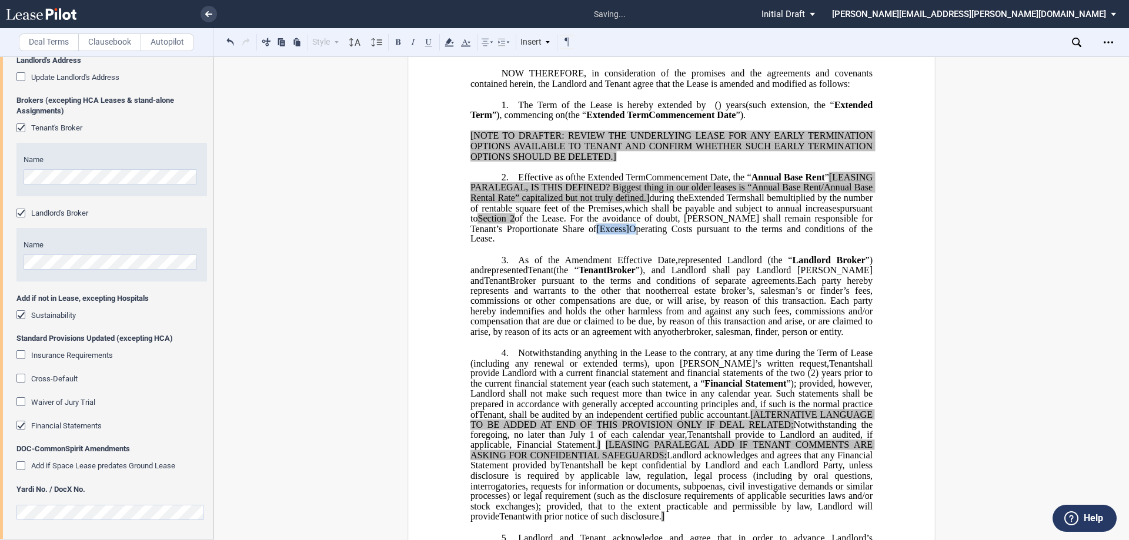
drag, startPoint x: 721, startPoint y: 262, endPoint x: 685, endPoint y: 262, distance: 36.5
click at [685, 244] on span "For the avoidance of doubt, Tenant shall remain responsible for Tenant’s Propor…" at bounding box center [672, 228] width 404 height 31
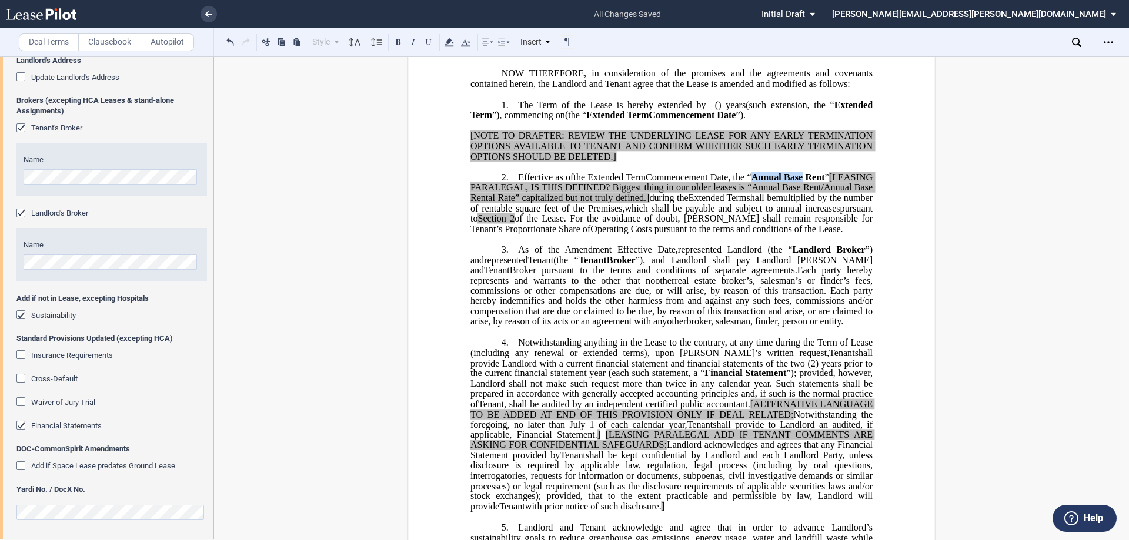
drag, startPoint x: 787, startPoint y: 209, endPoint x: 838, endPoint y: 209, distance: 51.7
click at [825, 183] on span "Annual Base Rent" at bounding box center [787, 177] width 73 height 11
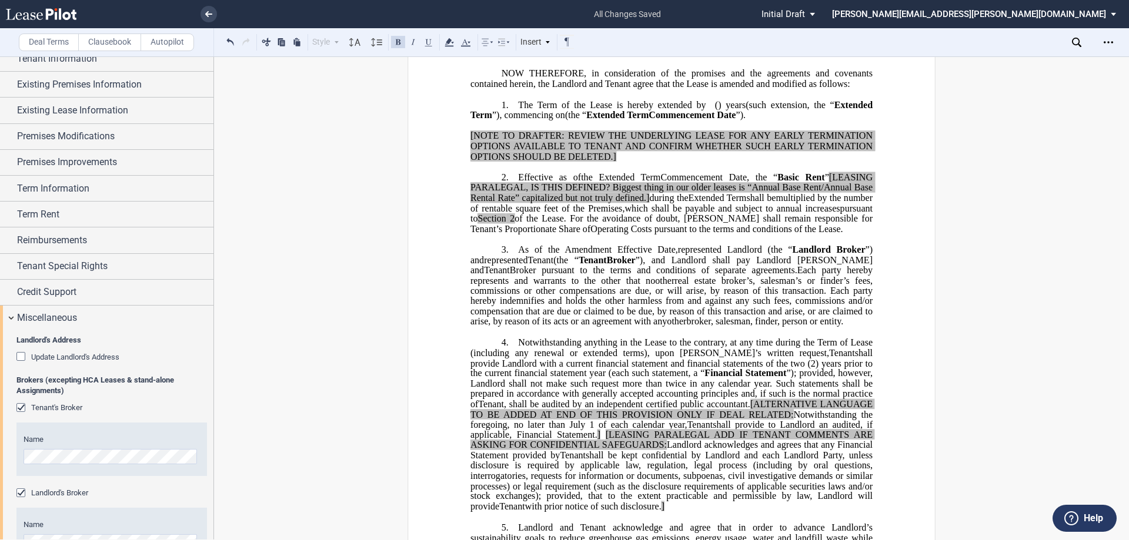
scroll to position [0, 0]
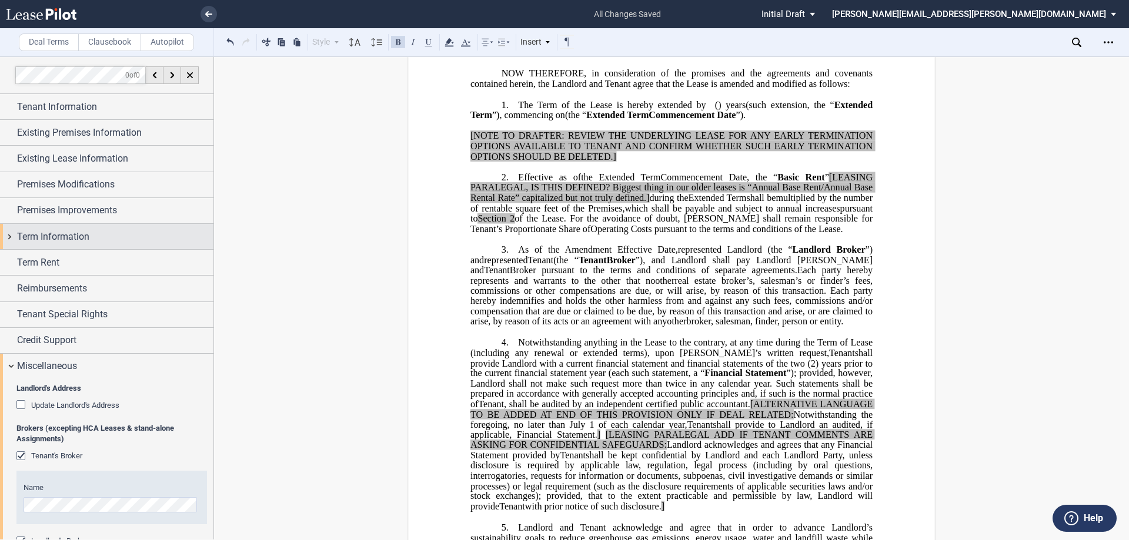
click at [103, 234] on div "Term Information" at bounding box center [115, 237] width 196 height 14
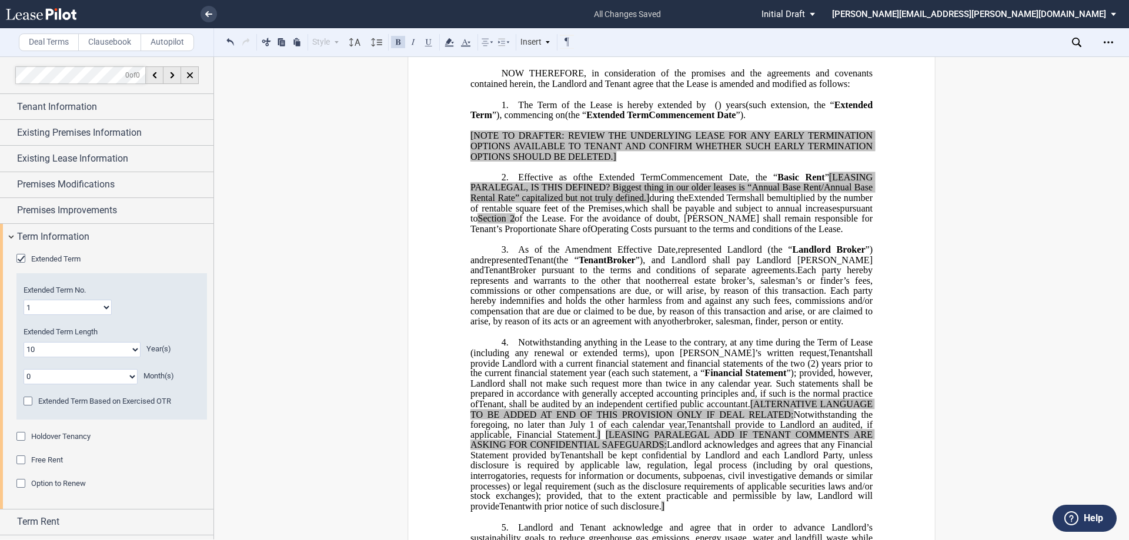
click at [83, 309] on select "1 2 3 4 5 6 7 8 9 10 11 12 13 14 15 16 17 18 19 20" at bounding box center [68, 307] width 88 height 15
select select "number:4"
click at [24, 300] on select "1 2 3 4 5 6 7 8 9 10 11 12 13 14 15 16 17 18 19 20" at bounding box center [68, 307] width 88 height 15
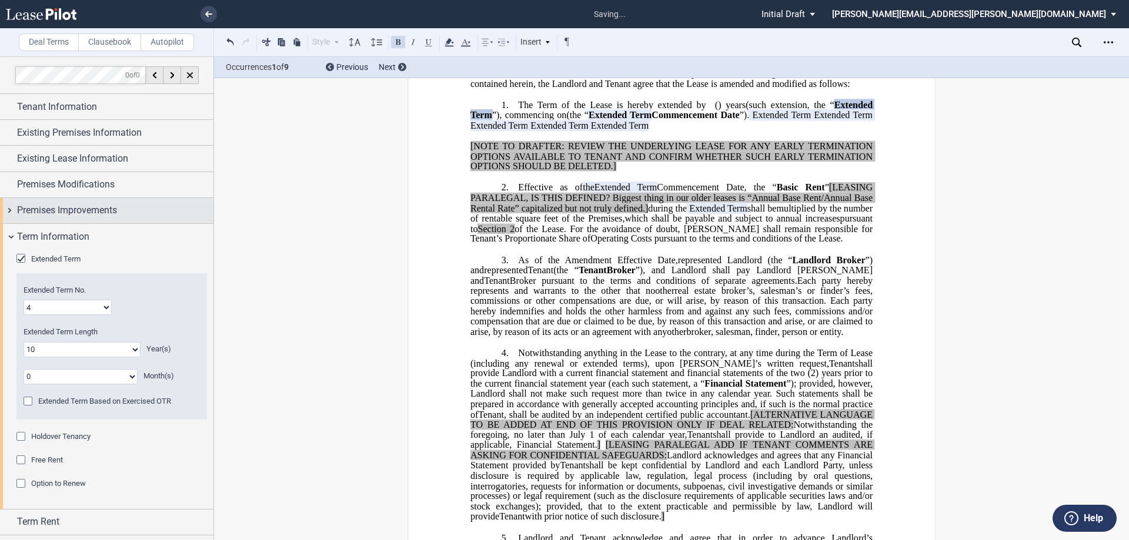
click at [118, 220] on div "Premises Improvements" at bounding box center [106, 210] width 213 height 25
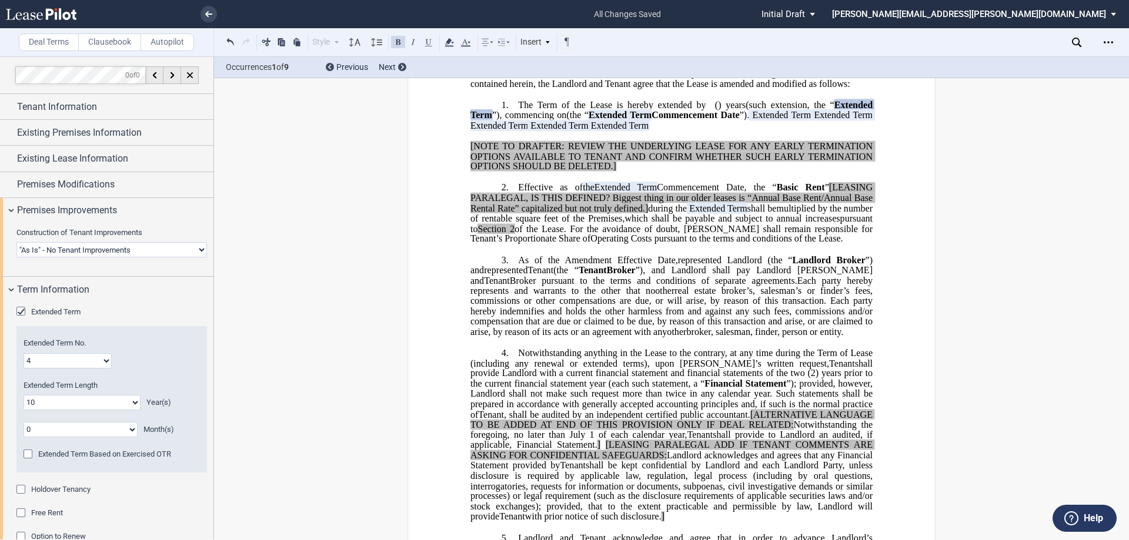
click at [126, 253] on select "Landlord Constructs Tenant Improvements Tenant Constructs Tenant Improvements "…" at bounding box center [111, 249] width 190 height 15
select select "landlord"
click at [16, 242] on select "Landlord Constructs Tenant Improvements Tenant Constructs Tenant Improvements "…" at bounding box center [111, 249] width 190 height 15
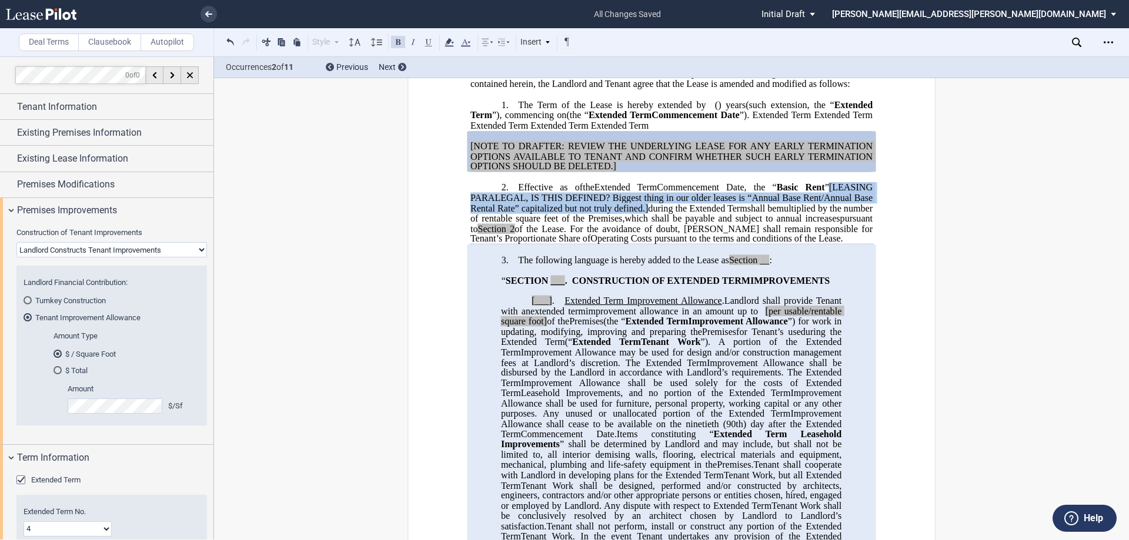
drag, startPoint x: 720, startPoint y: 249, endPoint x: 463, endPoint y: 236, distance: 256.6
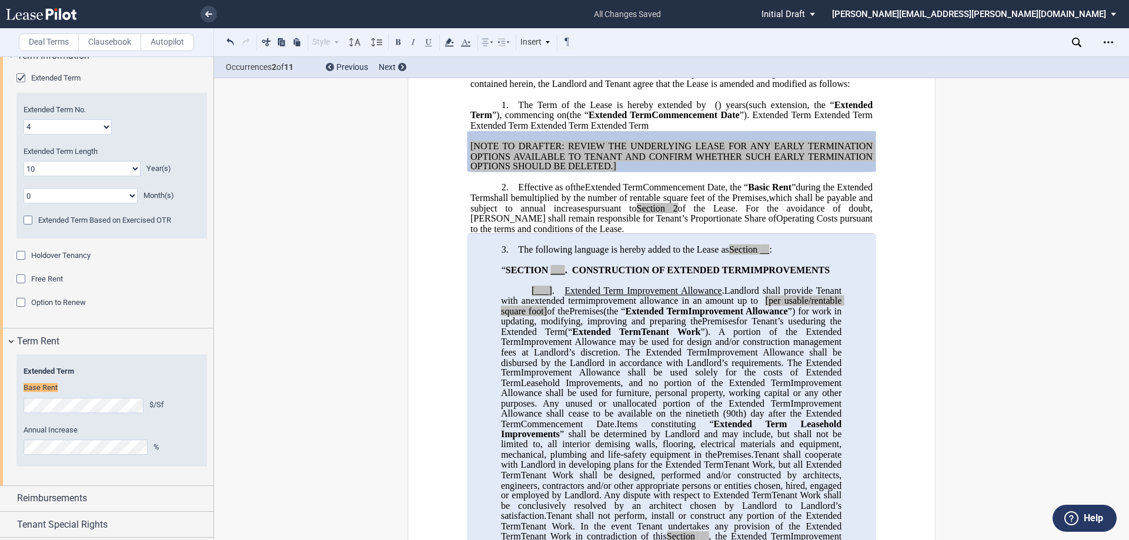
scroll to position [491, 0]
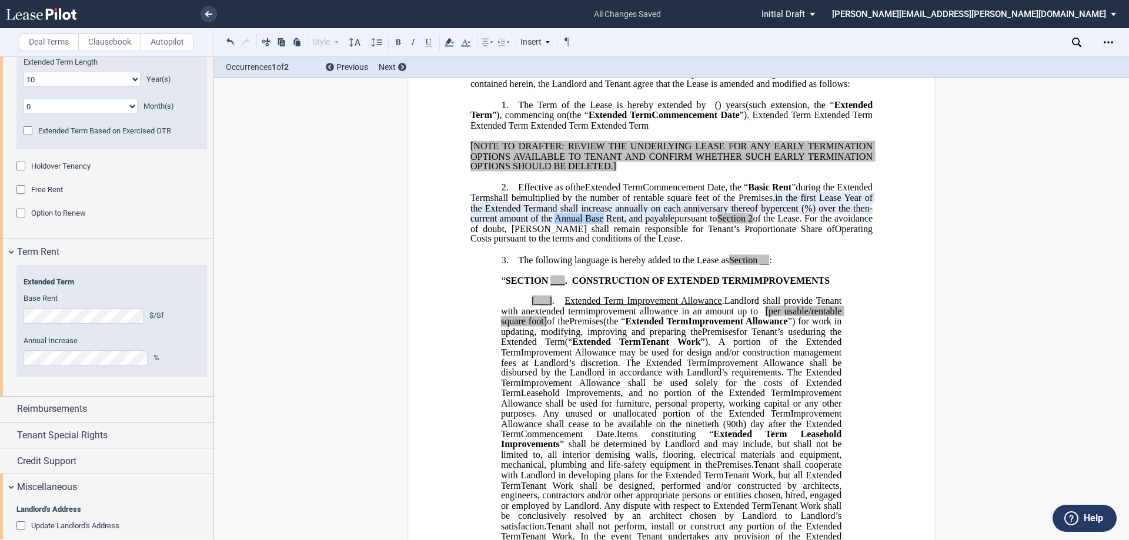
drag, startPoint x: 781, startPoint y: 259, endPoint x: 827, endPoint y: 260, distance: 45.9
click at [827, 223] on span "%) over the then-current amount of the Annual Base Rent, and payable" at bounding box center [671, 213] width 402 height 21
drag, startPoint x: 516, startPoint y: 270, endPoint x: 551, endPoint y: 270, distance: 35.9
click at [655, 224] on span "pursuant to Section 2 of the Lease." at bounding box center [721, 218] width 132 height 11
drag, startPoint x: 1036, startPoint y: 213, endPoint x: 1029, endPoint y: 229, distance: 16.8
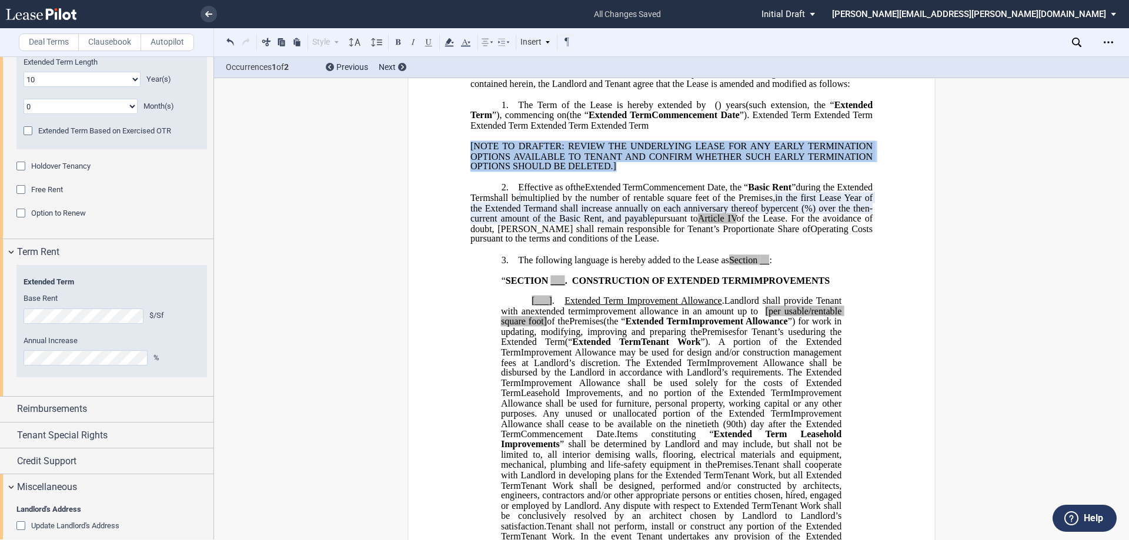
drag, startPoint x: 614, startPoint y: 206, endPoint x: 462, endPoint y: 186, distance: 153.5
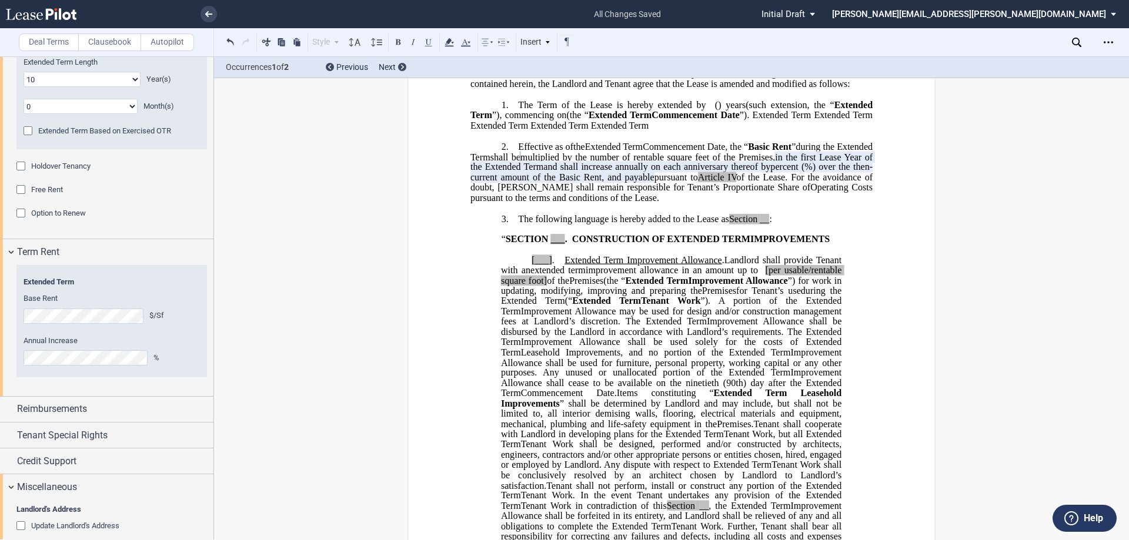
click at [472, 131] on p "1. The Term of the Lease is hereby extended by [__________] ﻿ ﻿ ( ﻿ ﻿ ) year s …" at bounding box center [671, 115] width 402 height 31
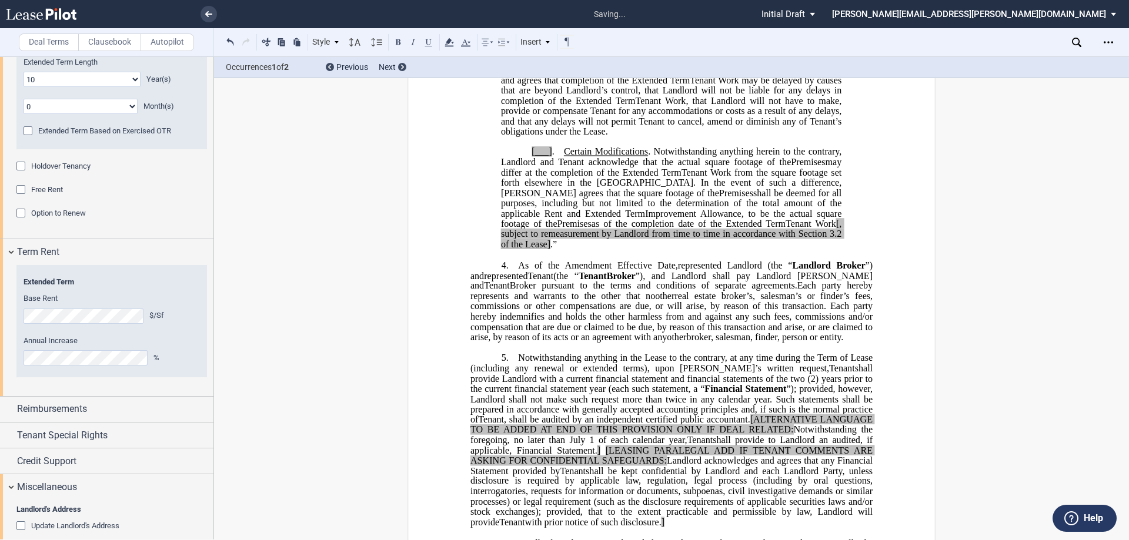
scroll to position [1529, 0]
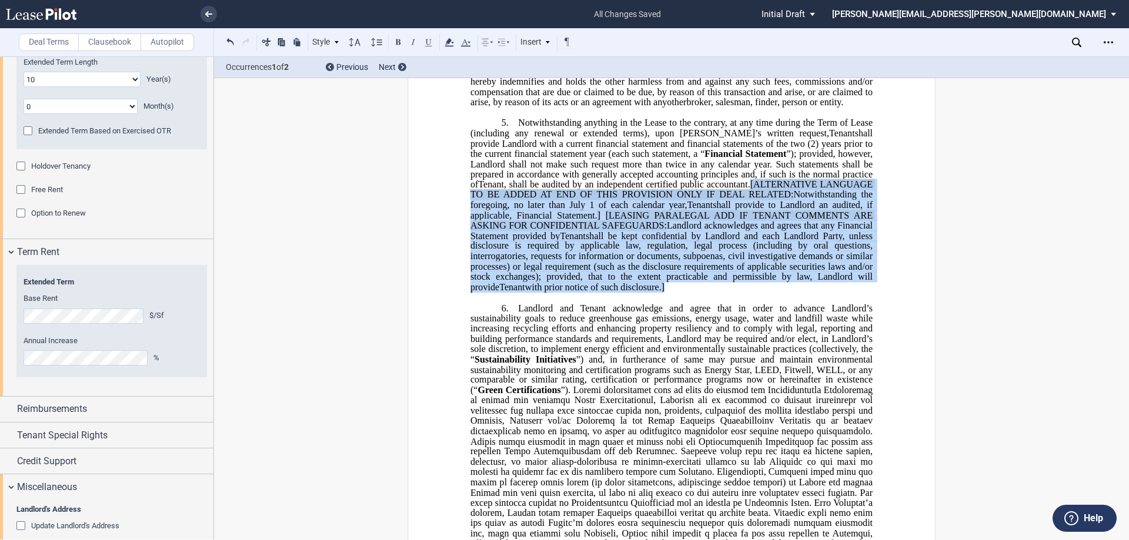
drag, startPoint x: 747, startPoint y: 266, endPoint x: 637, endPoint y: 369, distance: 149.7
click at [637, 292] on p "5. Notwithstanding anything in the Lease to the contrary, at any time during th…" at bounding box center [671, 205] width 402 height 175
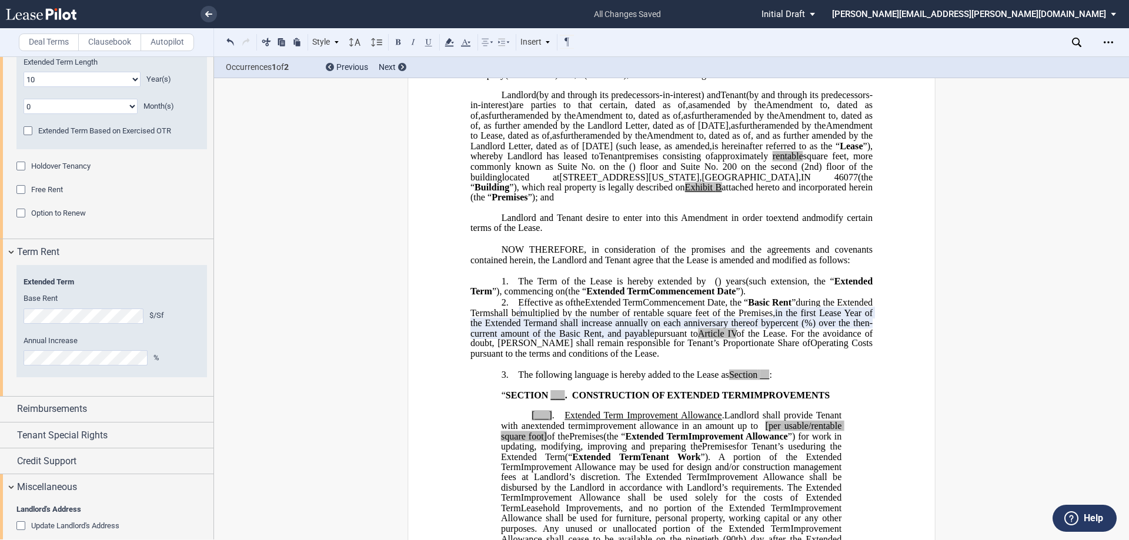
scroll to position [176, 0]
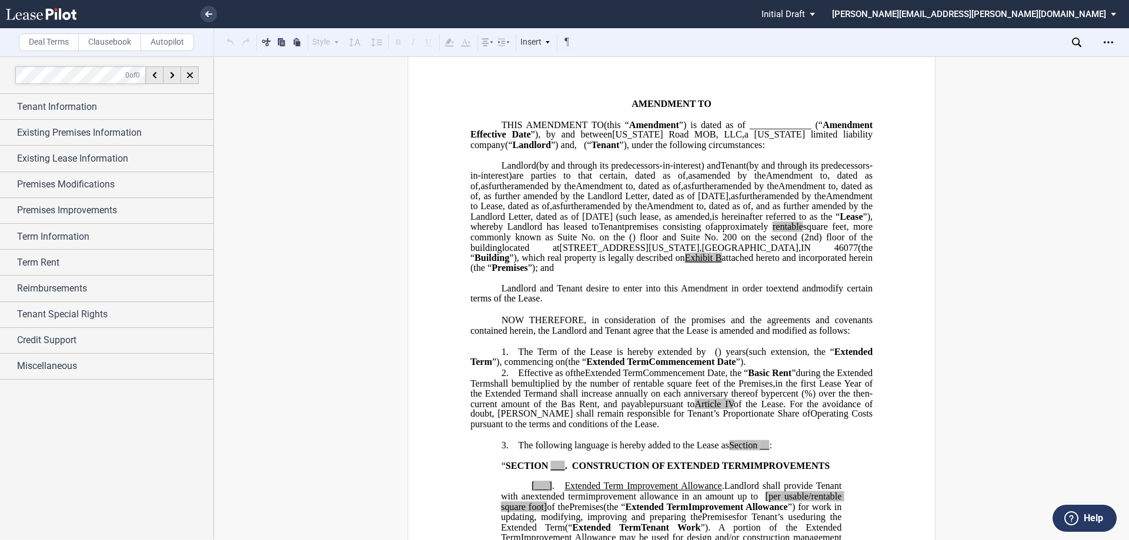
scroll to position [118, 0]
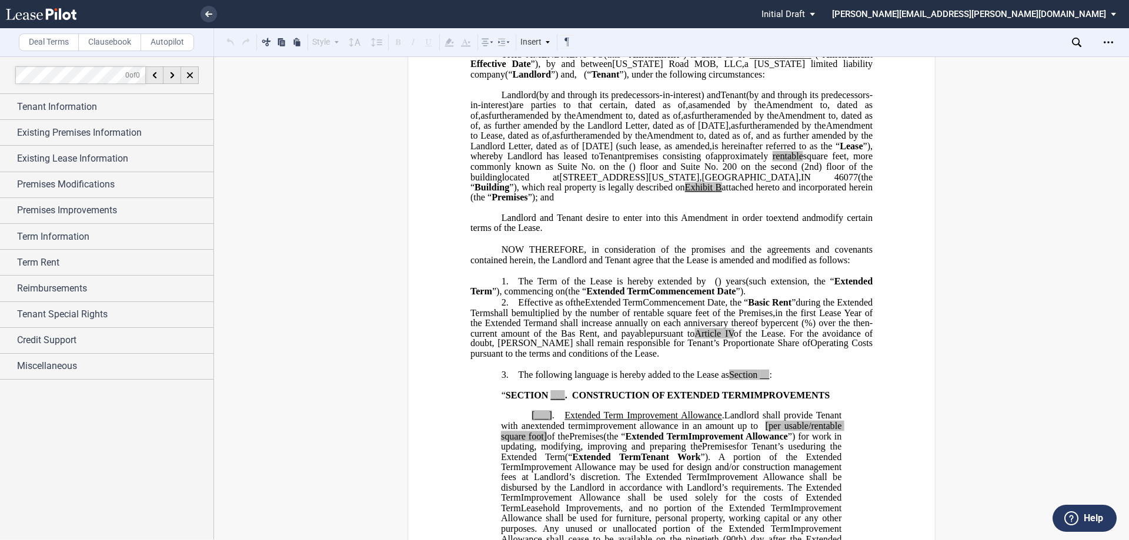
click at [738, 380] on span "Section" at bounding box center [743, 375] width 28 height 11
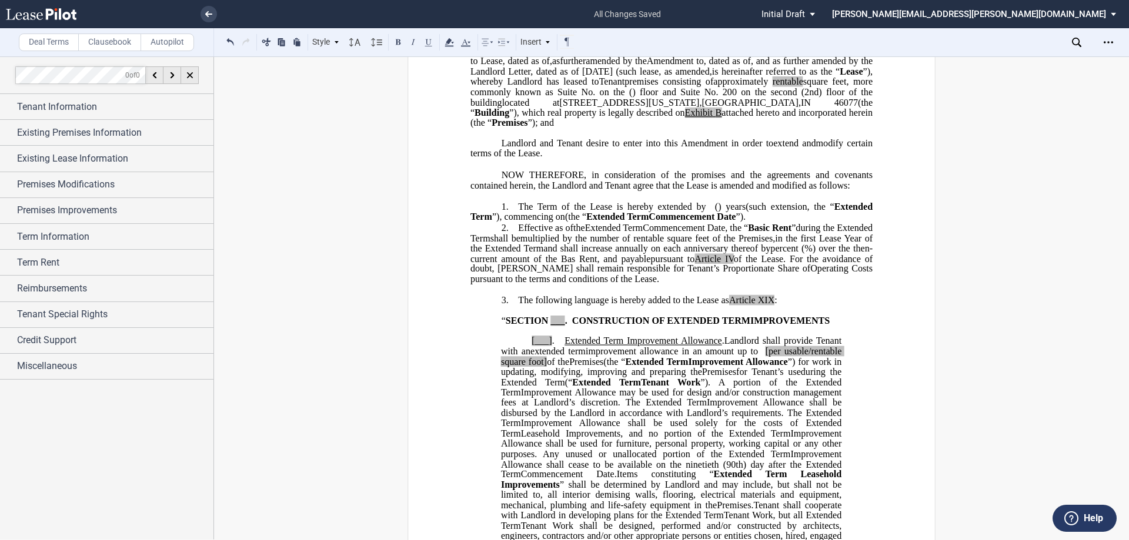
scroll to position [235, 0]
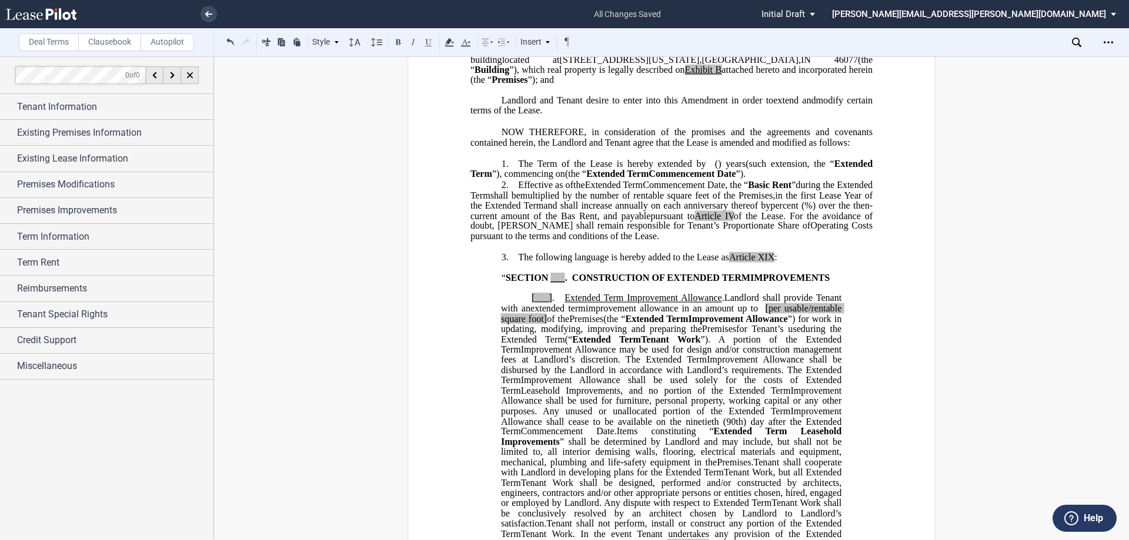
click at [506, 283] on span "SECTION" at bounding box center [527, 278] width 43 height 11
click at [591, 283] on span "CONSTRUCTION OF" at bounding box center [619, 278] width 93 height 11
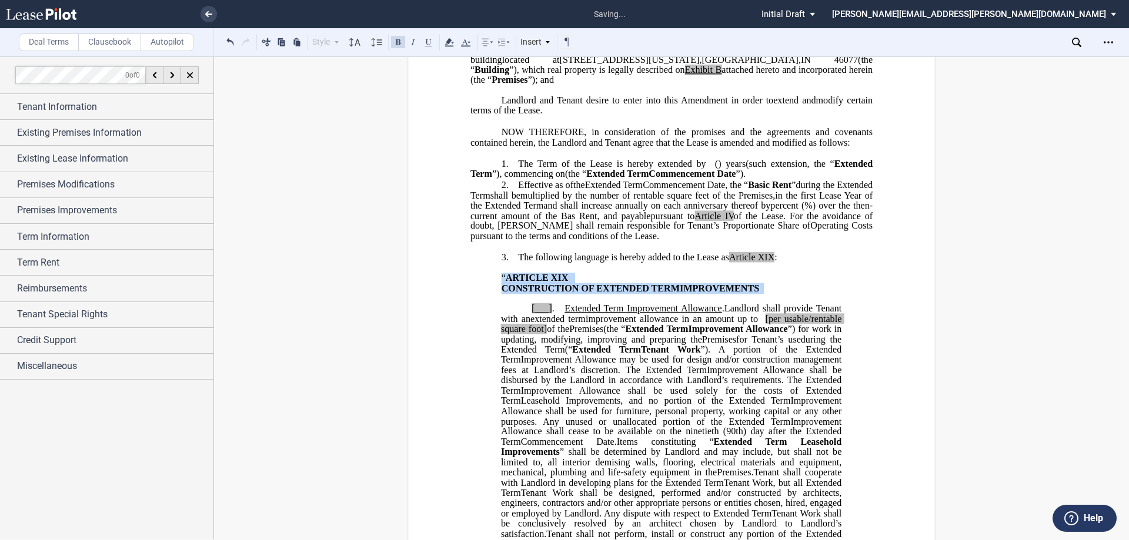
drag, startPoint x: 495, startPoint y: 317, endPoint x: 798, endPoint y: 338, distance: 303.5
click at [489, 42] on icon at bounding box center [487, 42] width 14 height 14
click at [517, 81] on div "Center" at bounding box center [526, 83] width 53 height 10
drag, startPoint x: 528, startPoint y: 349, endPoint x: 548, endPoint y: 352, distance: 20.2
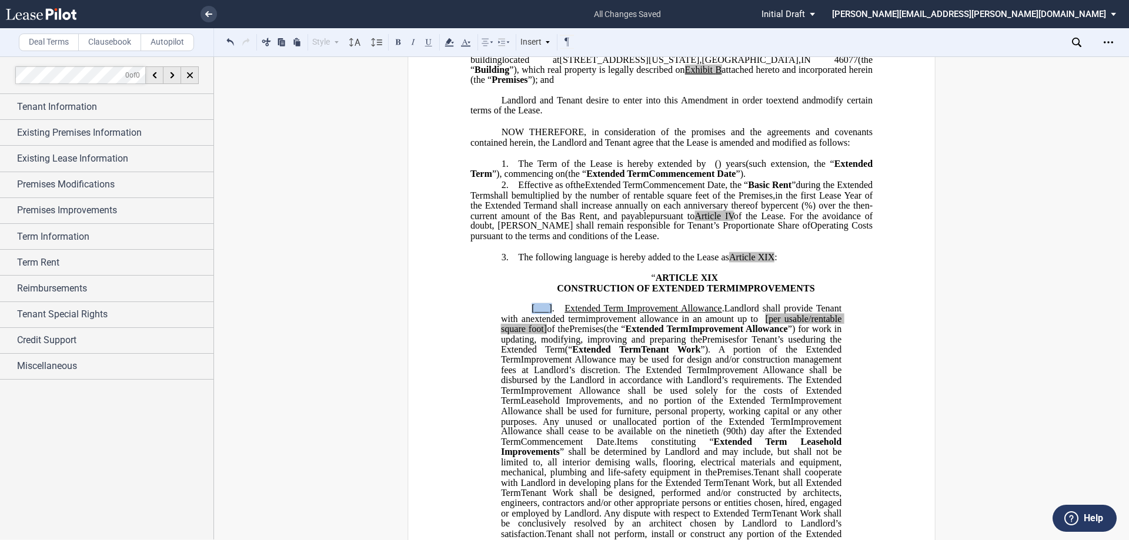
click at [548, 314] on span "[___] ." at bounding box center [547, 308] width 33 height 11
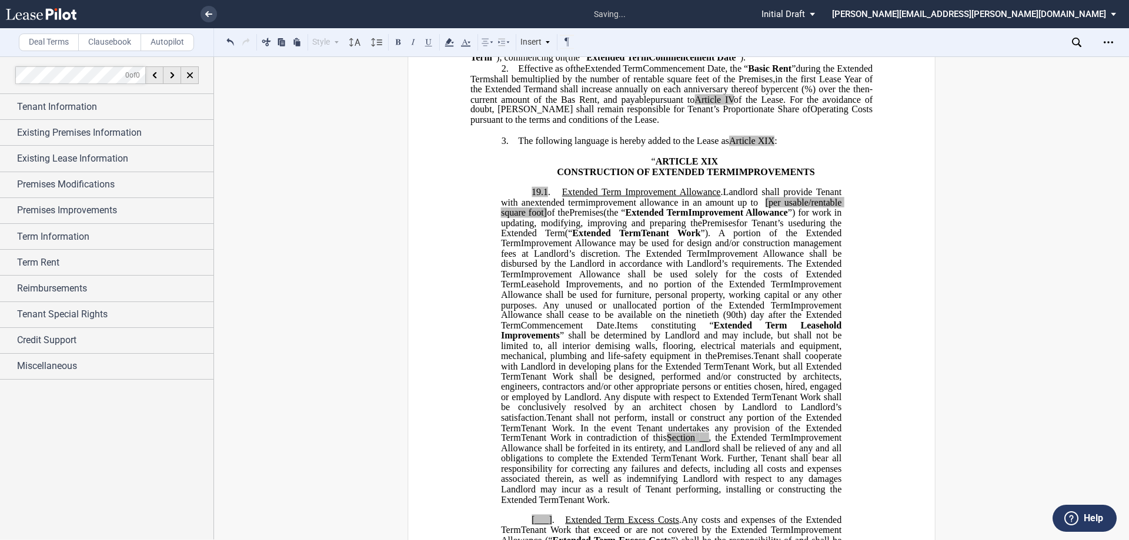
scroll to position [353, 0]
drag, startPoint x: 746, startPoint y: 487, endPoint x: 790, endPoint y: 489, distance: 44.1
click at [727, 442] on span "Tenant Work in contradiction of this Section __ , the" at bounding box center [624, 437] width 206 height 11
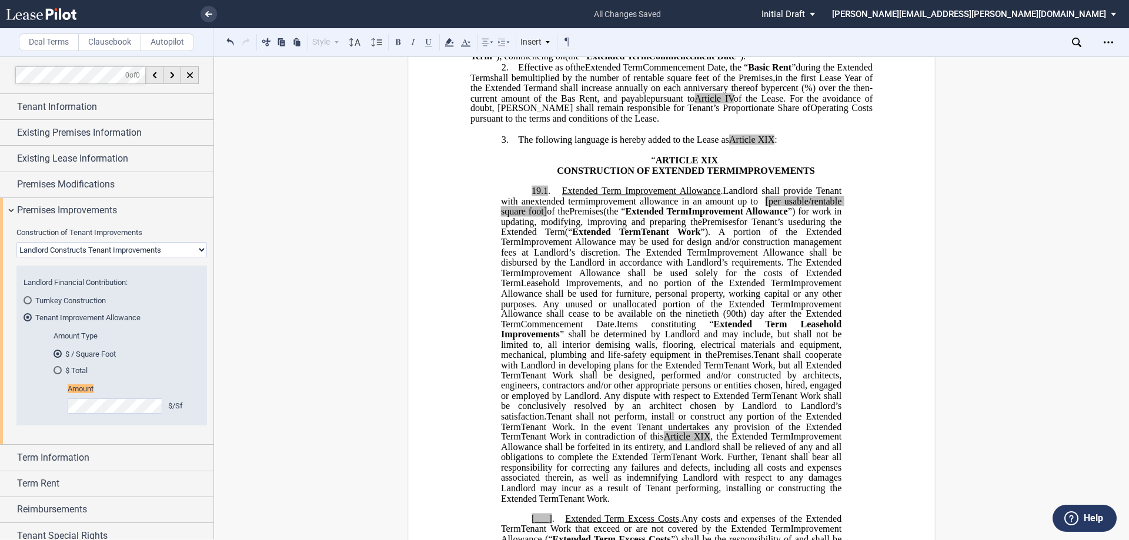
scroll to position [0, 0]
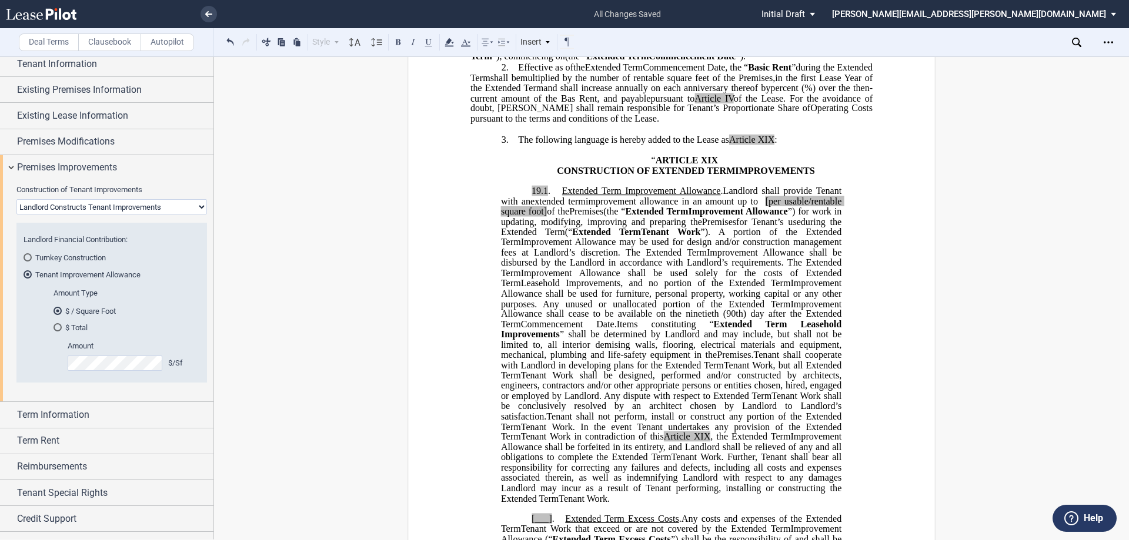
drag, startPoint x: 1002, startPoint y: 234, endPoint x: 982, endPoint y: 239, distance: 20.0
click at [826, 216] on span "[per usable/rentable square foot]" at bounding box center [672, 206] width 343 height 21
drag, startPoint x: 526, startPoint y: 253, endPoint x: 496, endPoint y: 253, distance: 30.0
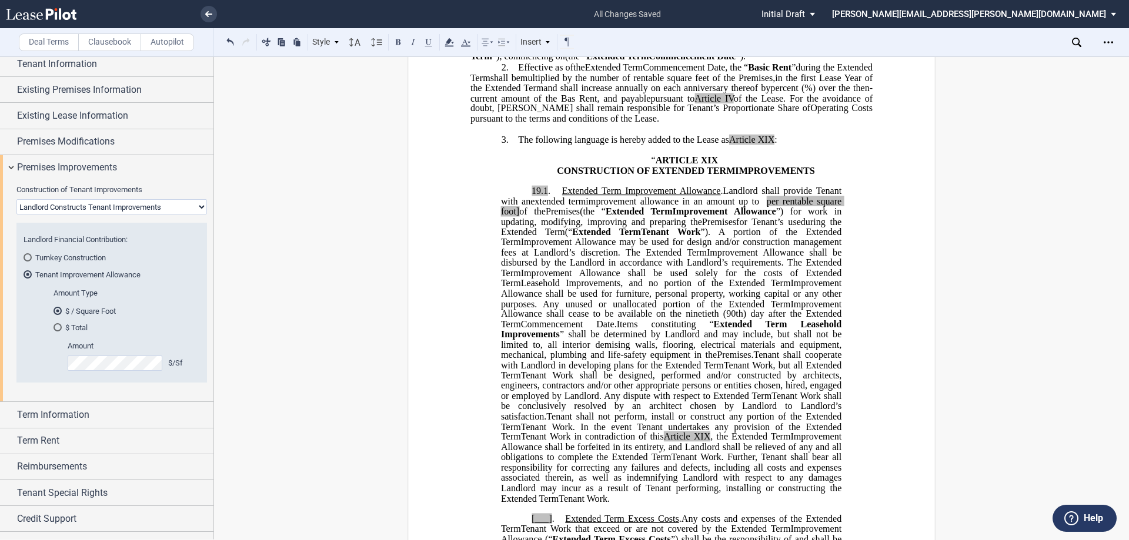
click at [541, 216] on span "per rentable square foot]" at bounding box center [672, 206] width 343 height 21
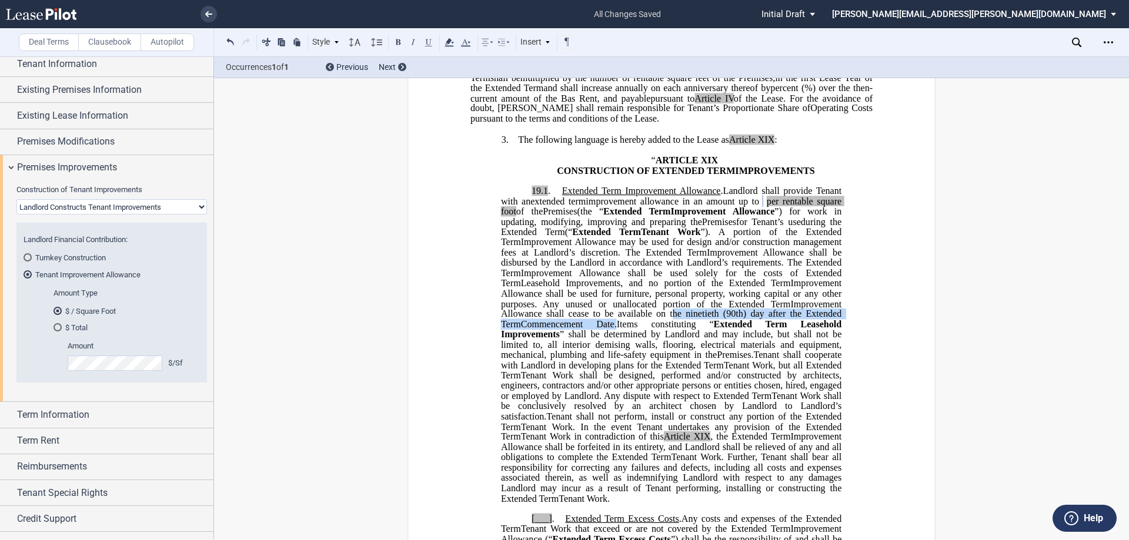
drag, startPoint x: 510, startPoint y: 367, endPoint x: 810, endPoint y: 364, distance: 299.8
click at [810, 364] on p "19.1 . Extended Term Improvement Allowance . Expansion Space Improvement Allowa…" at bounding box center [671, 344] width 340 height 317
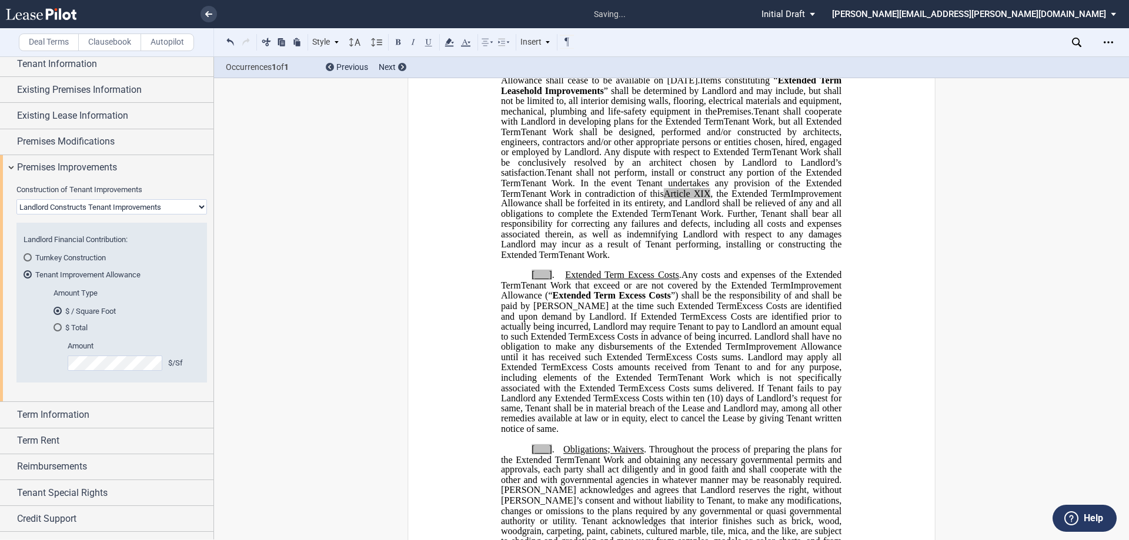
scroll to position [588, 0]
drag, startPoint x: 528, startPoint y: 326, endPoint x: 549, endPoint y: 326, distance: 20.6
click at [549, 279] on span "[___] ." at bounding box center [548, 273] width 34 height 11
drag, startPoint x: 530, startPoint y: 510, endPoint x: 549, endPoint y: 511, distance: 18.9
click at [549, 463] on span "[___] . Obligations; Waivers . Throughout the process of preparing the plans fo…" at bounding box center [672, 452] width 343 height 21
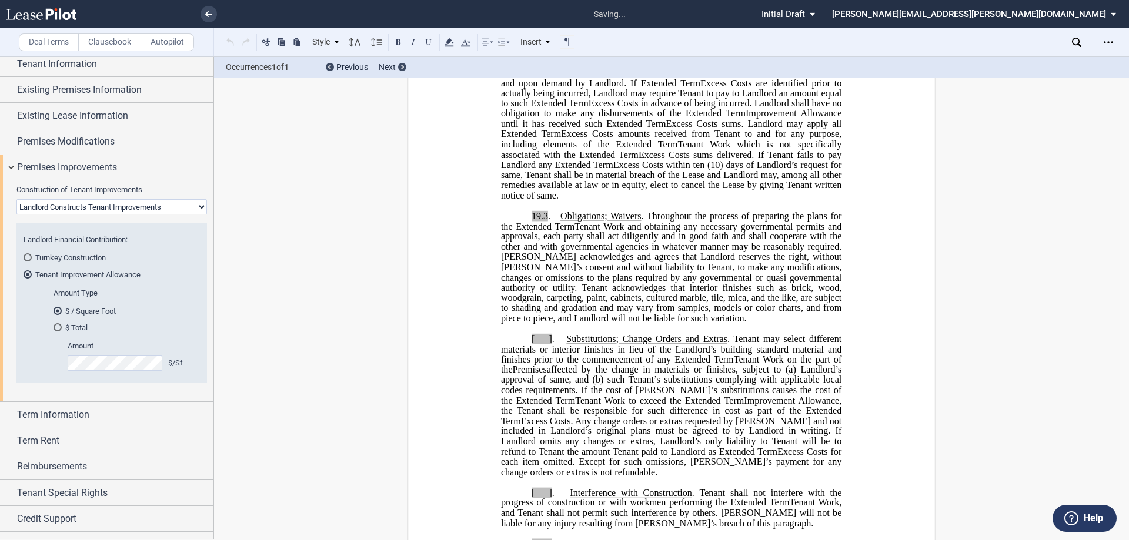
scroll to position [823, 0]
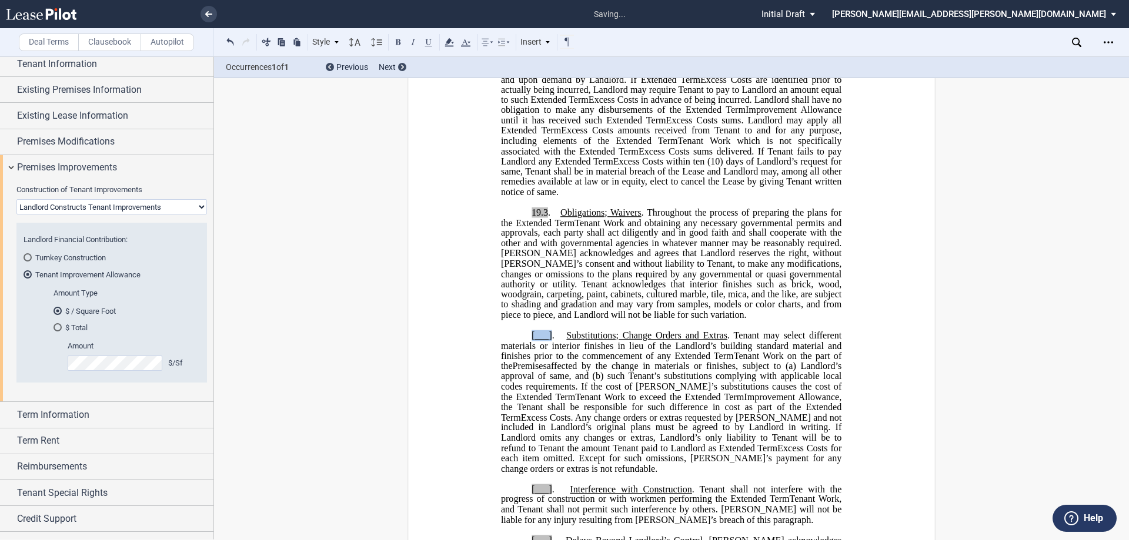
drag, startPoint x: 527, startPoint y: 397, endPoint x: 549, endPoint y: 400, distance: 22.5
click at [549, 400] on p "[___] . Substitutions; Change Orders and Extras . Tenant may select different m…" at bounding box center [671, 402] width 340 height 143
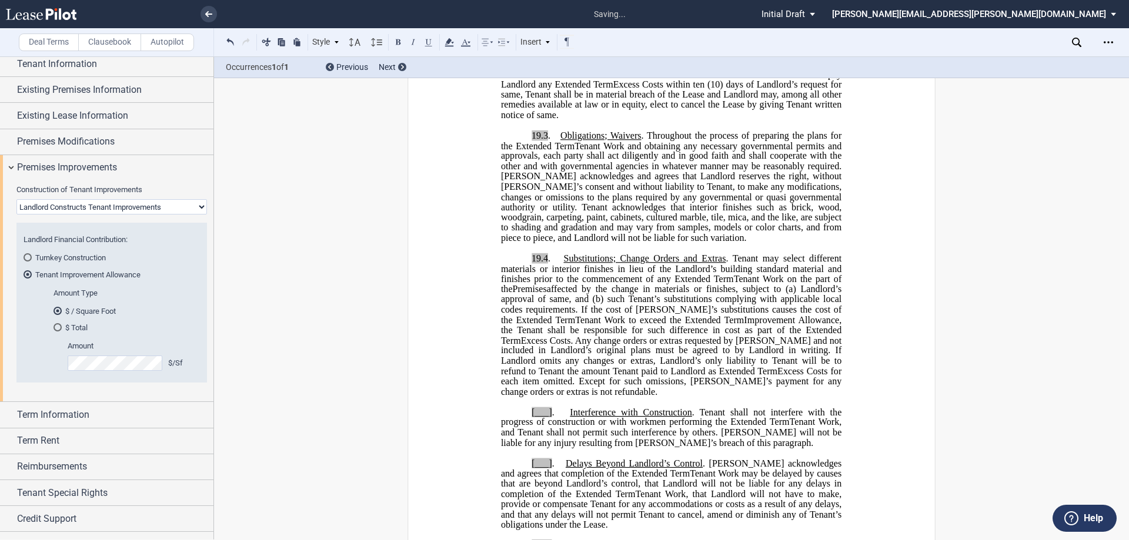
scroll to position [1117, 0]
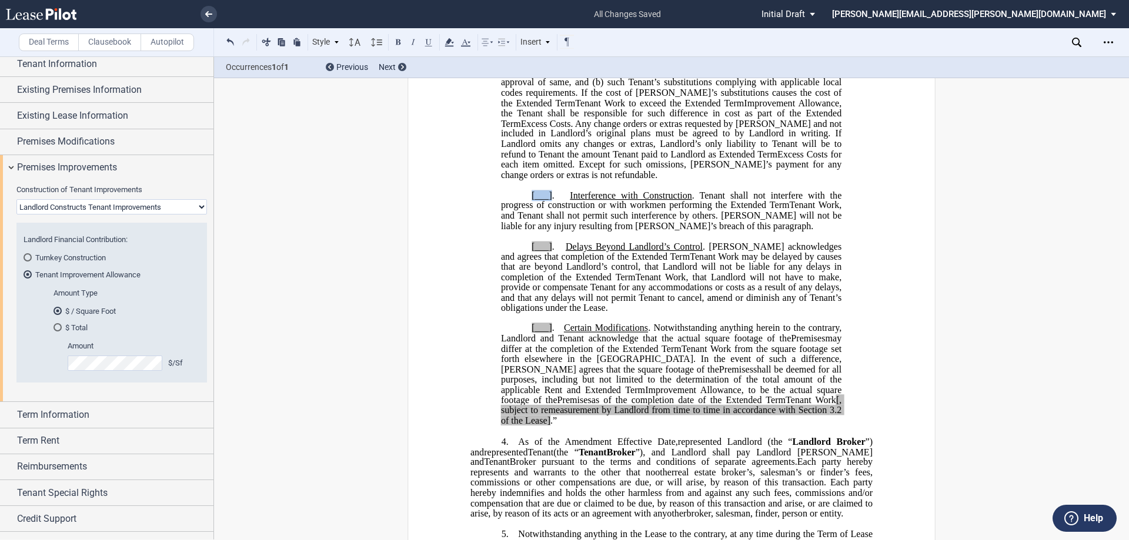
drag, startPoint x: 528, startPoint y: 257, endPoint x: 549, endPoint y: 259, distance: 20.7
click at [549, 210] on span "[___] . Interference with Construction . Tenant shall not interfere with the pr…" at bounding box center [672, 200] width 343 height 21
drag, startPoint x: 529, startPoint y: 307, endPoint x: 548, endPoint y: 309, distance: 19.5
click at [548, 252] on span "[___]" at bounding box center [541, 246] width 21 height 11
drag, startPoint x: 529, startPoint y: 391, endPoint x: 548, endPoint y: 391, distance: 19.4
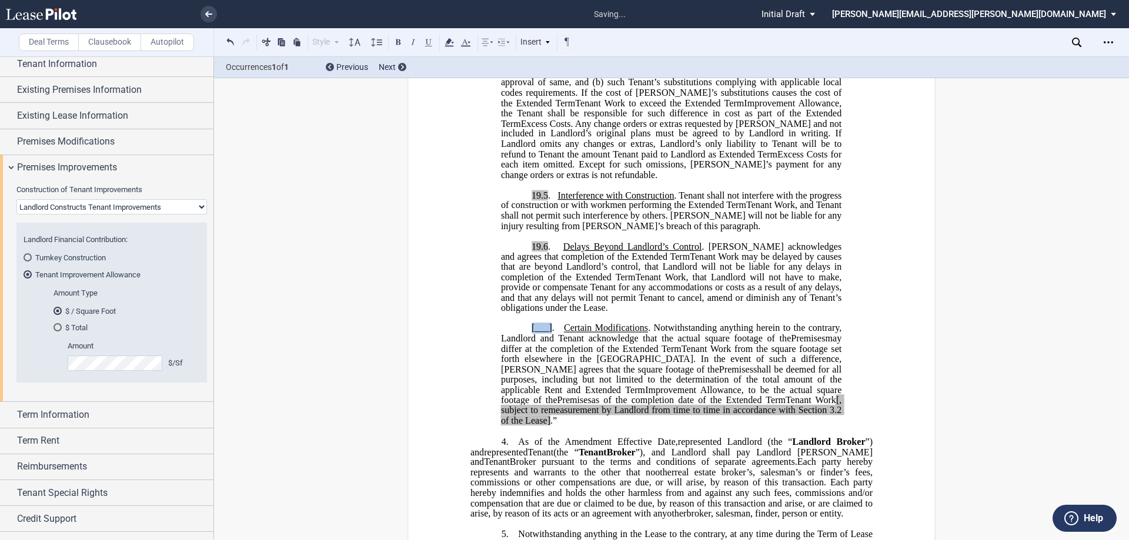
click at [548, 334] on span "[___]" at bounding box center [541, 328] width 21 height 11
drag, startPoint x: 729, startPoint y: 372, endPoint x: 808, endPoint y: 436, distance: 102.0
click at [729, 313] on p "19.6 . Delays Beyond Landlord’s Control . Tenant acknowledges and agrees that c…" at bounding box center [671, 278] width 340 height 72
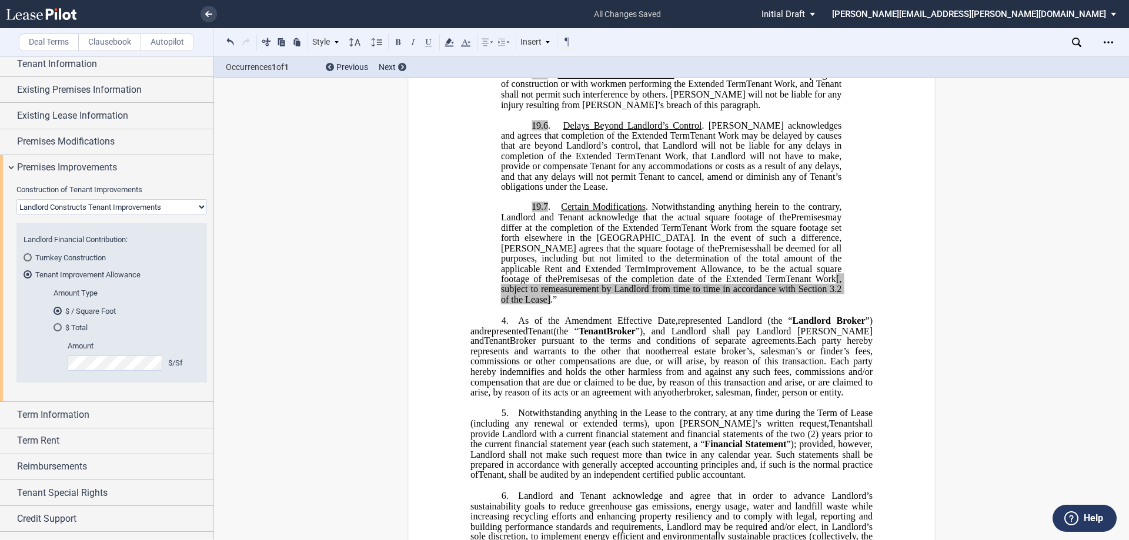
scroll to position [1293, 0]
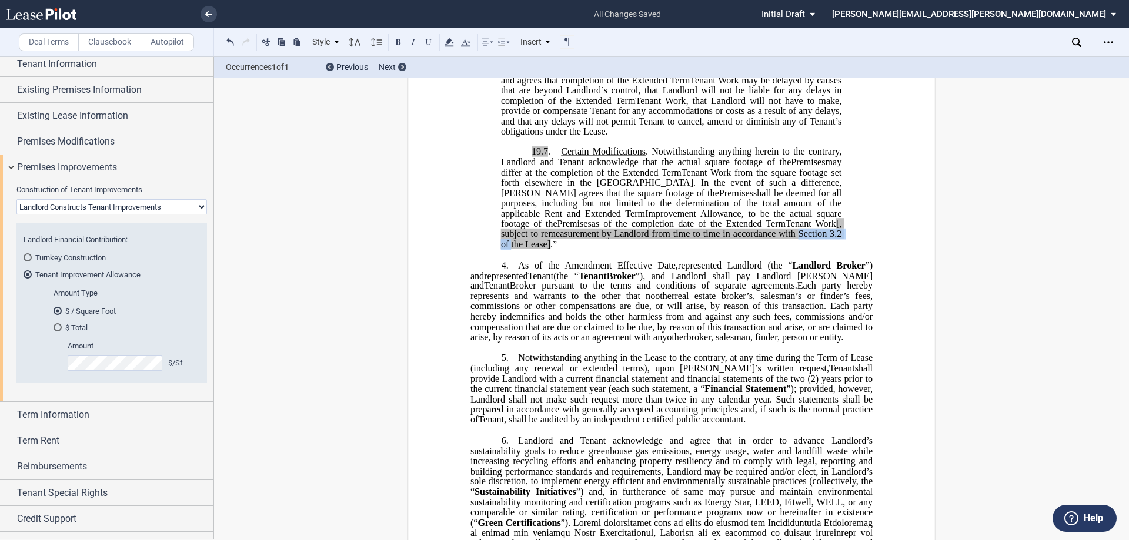
drag, startPoint x: 768, startPoint y: 296, endPoint x: 827, endPoint y: 295, distance: 58.8
click at [827, 249] on span "Tenant Work [, subject to remeasurement by Landlord from time to time in accord…" at bounding box center [672, 234] width 343 height 31
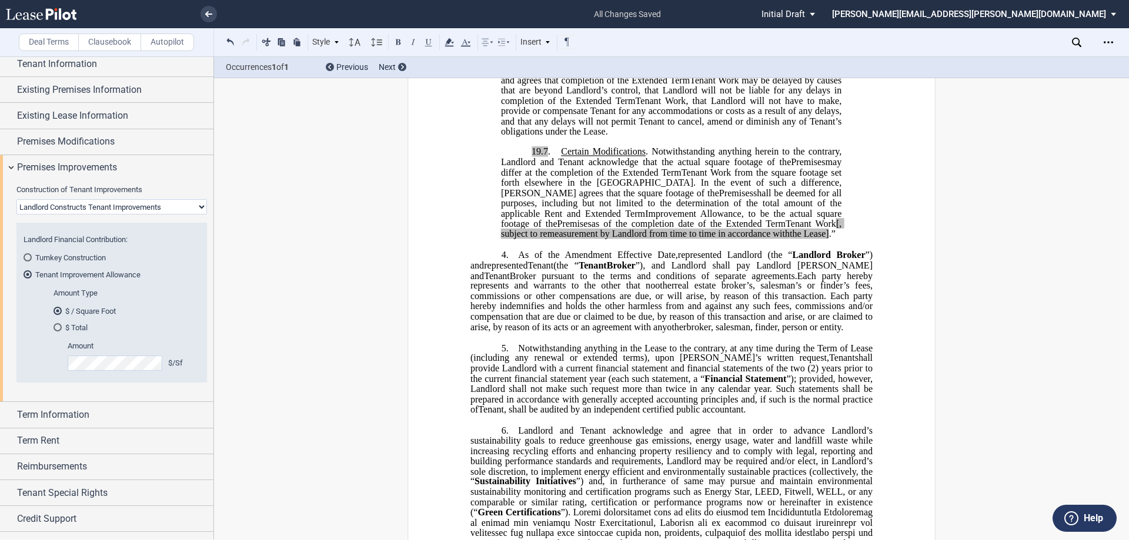
click at [790, 239] on span "[, subject to remeasurement by Landlord from time to time in accordance with" at bounding box center [672, 229] width 343 height 21
click at [829, 239] on span ".”" at bounding box center [832, 234] width 6 height 11
click at [790, 239] on span "the Lease" at bounding box center [808, 234] width 36 height 11
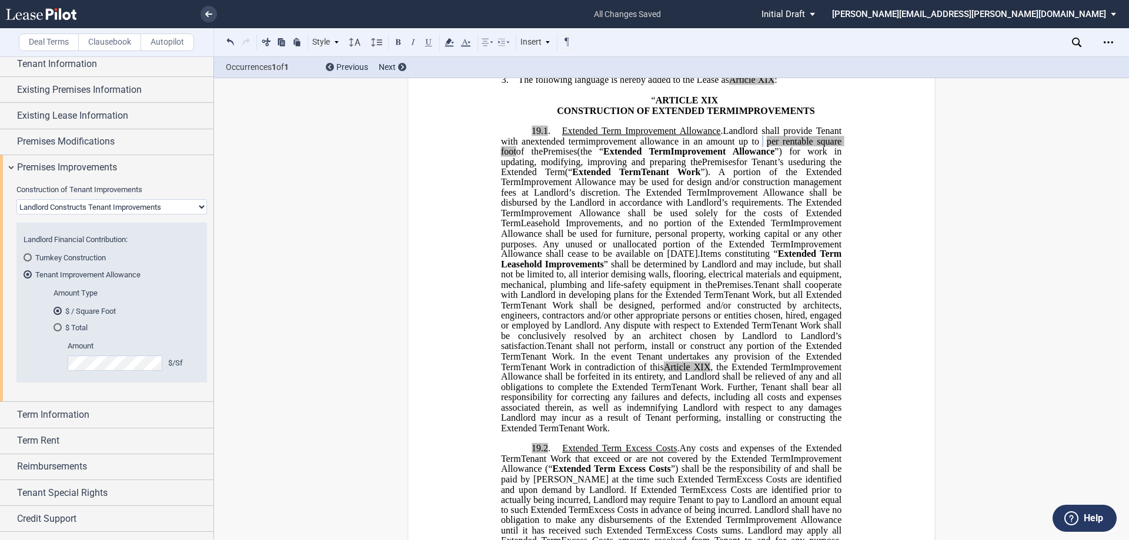
scroll to position [412, 0]
click at [795, 209] on span "Improvement Allowance shall be disbursed by the Landlord in accordance with Lan…" at bounding box center [672, 199] width 343 height 21
click at [797, 179] on span "”). A portion of the" at bounding box center [749, 173] width 96 height 11
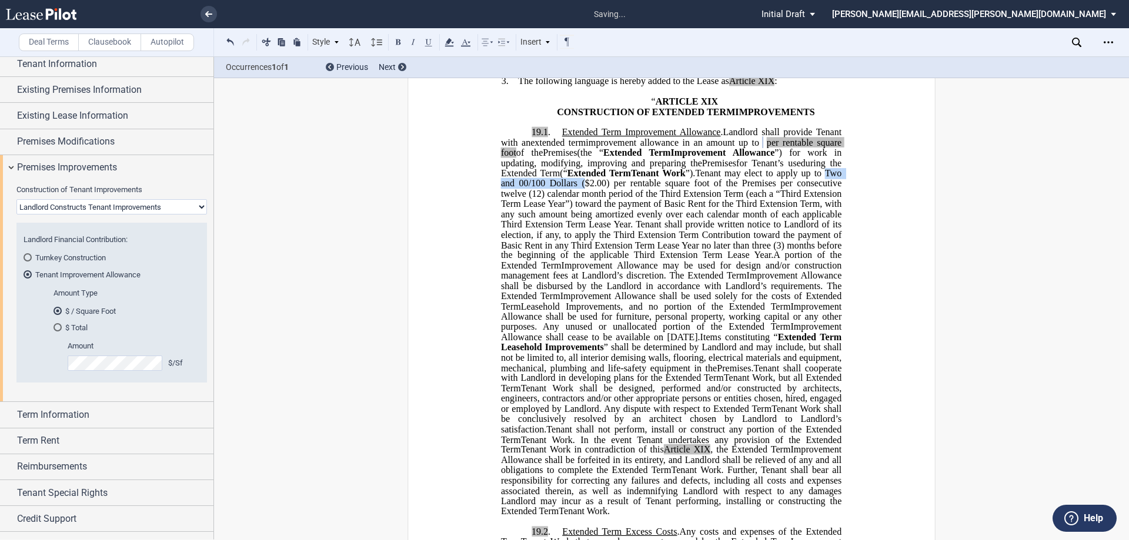
drag, startPoint x: 694, startPoint y: 223, endPoint x: 596, endPoint y: 224, distance: 98.2
click at [596, 224] on span "Tenant may elect to apply up to Two and 00/100 Dollars ($2.00) per rentable squ…" at bounding box center [672, 214] width 343 height 92
click at [619, 223] on span "Tenant may elect to apply up to $2.00) per rentable square foot of the Premises…" at bounding box center [672, 214] width 343 height 92
click at [665, 235] on span "Tenant may elect to apply up to $2.00 per rentable square foot of the Premises …" at bounding box center [672, 214] width 343 height 92
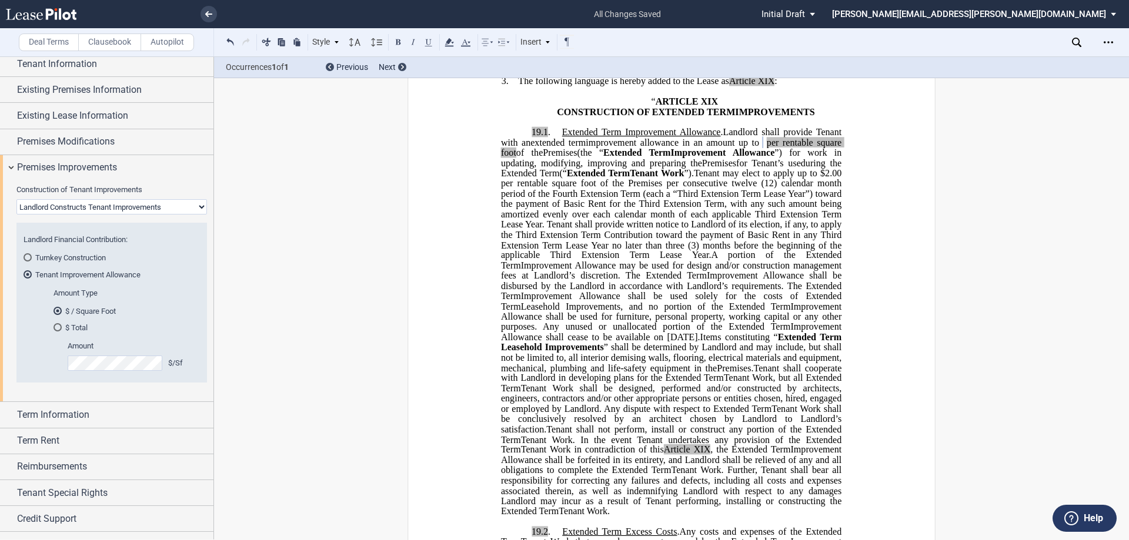
click at [812, 235] on span "Tenant may elect to apply up to $2.00 per rentable square foot of the Premises …" at bounding box center [672, 214] width 343 height 92
click at [824, 235] on span "Tenant may elect to apply up to $2.00 per rentable square foot of the Premises …" at bounding box center [672, 214] width 343 height 92
click at [786, 247] on span "Tenant may elect to apply up to $2.00 per rentable square foot of the Premises …" at bounding box center [672, 214] width 343 height 92
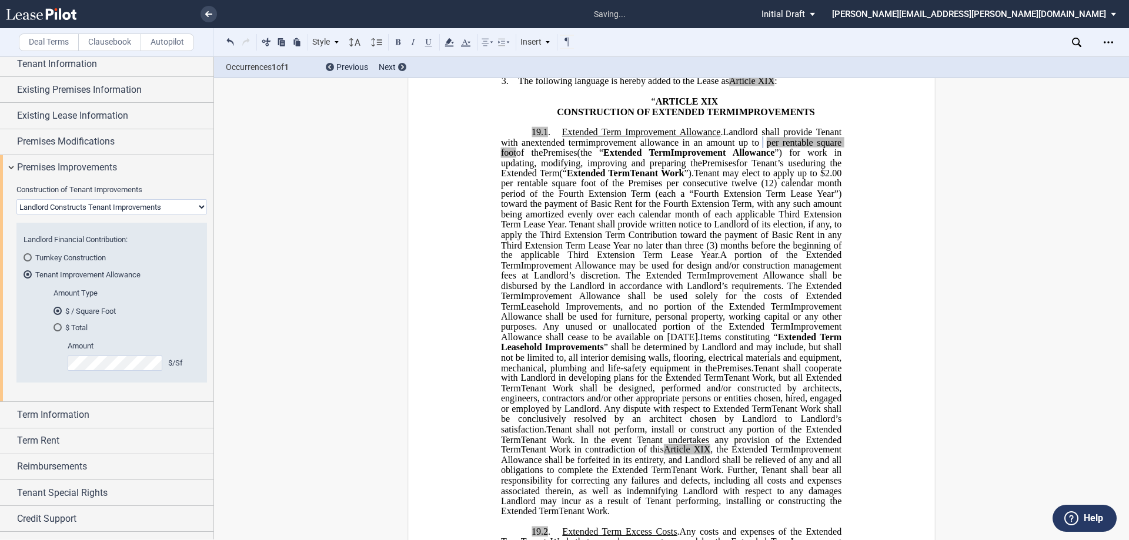
click at [785, 246] on span "Tenant may elect to apply up to $2.00 per rentable square foot of the Premises …" at bounding box center [672, 214] width 343 height 92
click at [551, 260] on span "Tenant may elect to apply up to $2.00 per rentable square foot of the Premises …" at bounding box center [672, 214] width 343 height 92
click at [684, 260] on span "Tenant may elect to apply up to $2.00 per rentable square foot of the Premises …" at bounding box center [672, 214] width 343 height 92
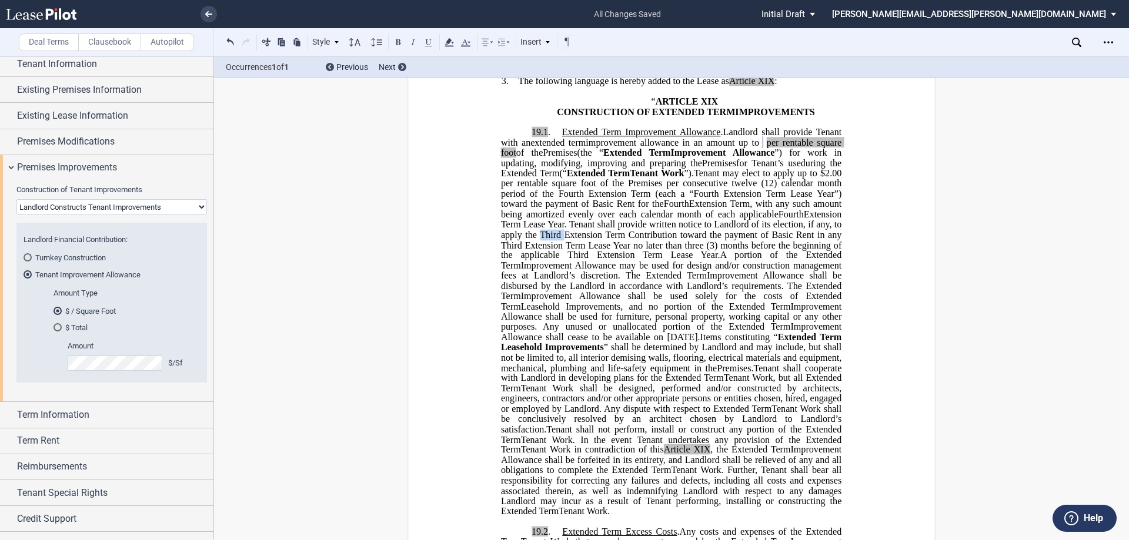
click at [684, 260] on span "Tenant may elect to apply up to $2.00 per rentable square foot of the Premises …" at bounding box center [672, 214] width 343 height 92
click at [637, 260] on span "Tenant may elect to apply up to $2.00 per rentable square foot of the Premises …" at bounding box center [672, 214] width 343 height 92
click at [832, 260] on span "”). Tenant may elect to apply up to $2.00 per rentable square foot of the Premi…" at bounding box center [672, 214] width 343 height 92
click at [704, 260] on span "Tenant may elect to apply up to $2.00 per rentable square foot of the Premises …" at bounding box center [672, 214] width 343 height 92
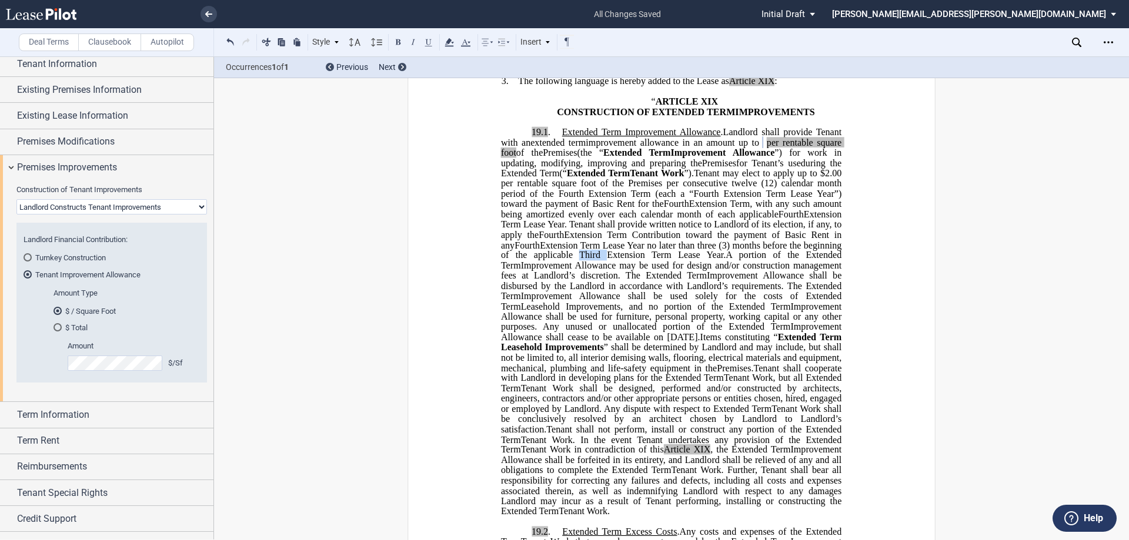
click at [704, 260] on span "Tenant may elect to apply up to $2.00 per rentable square foot of the Premises …" at bounding box center [672, 214] width 343 height 92
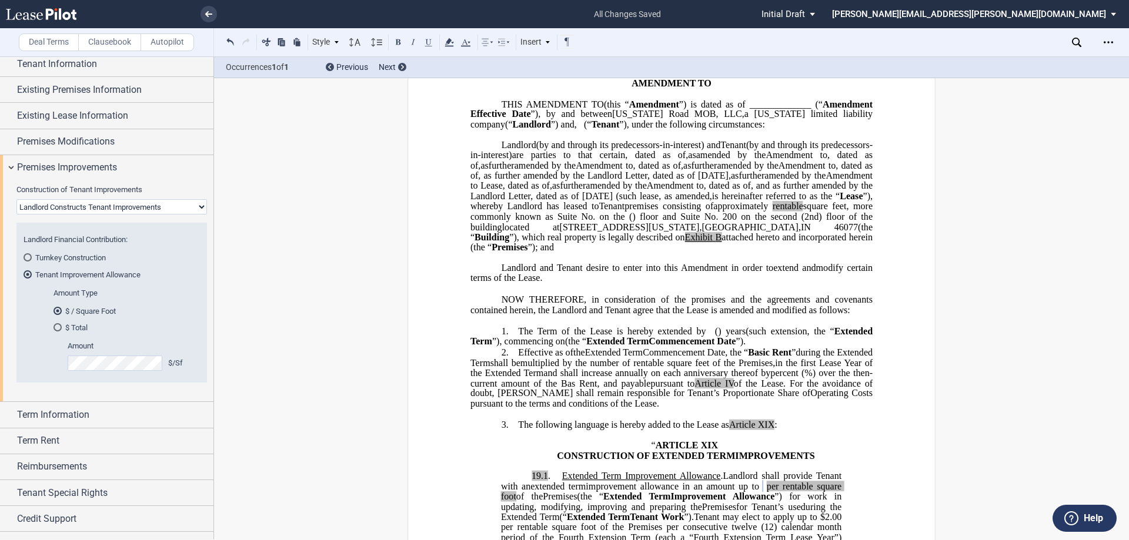
scroll to position [0, 0]
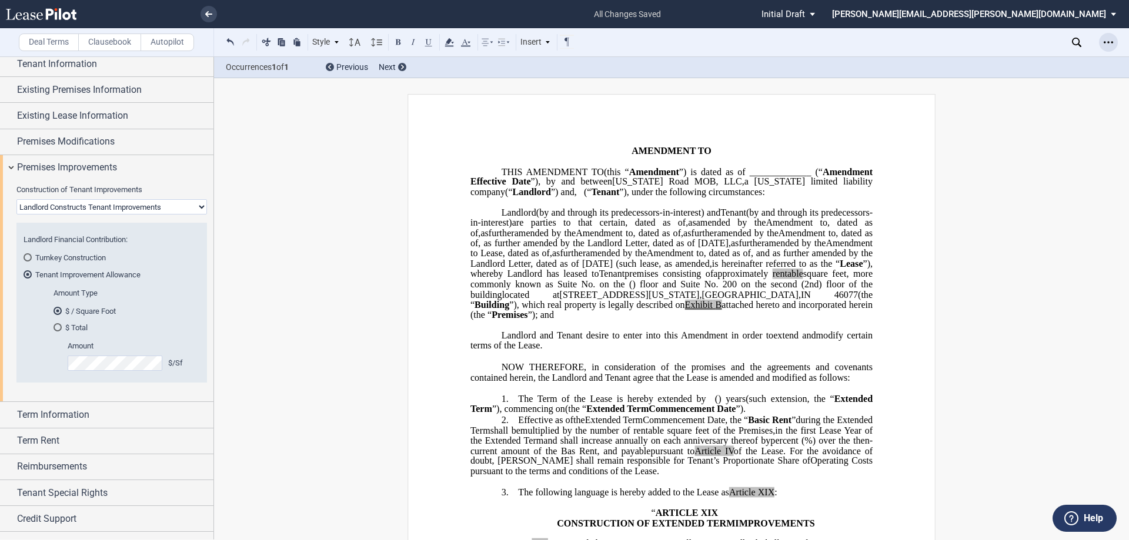
click at [1108, 43] on use "Open Lease options menu" at bounding box center [1107, 42] width 9 height 2
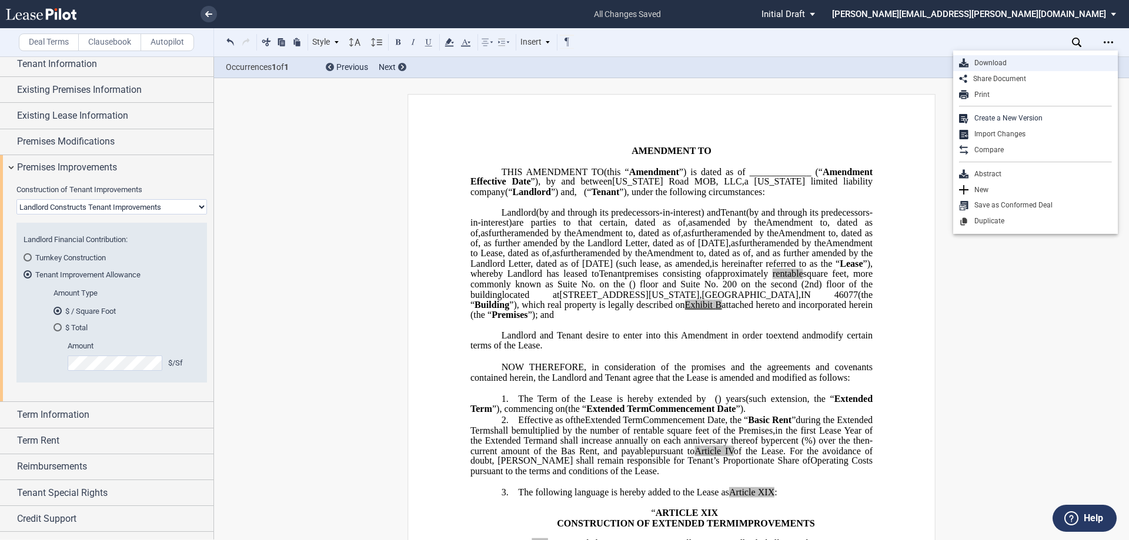
click at [1019, 65] on div "Download" at bounding box center [1039, 63] width 143 height 10
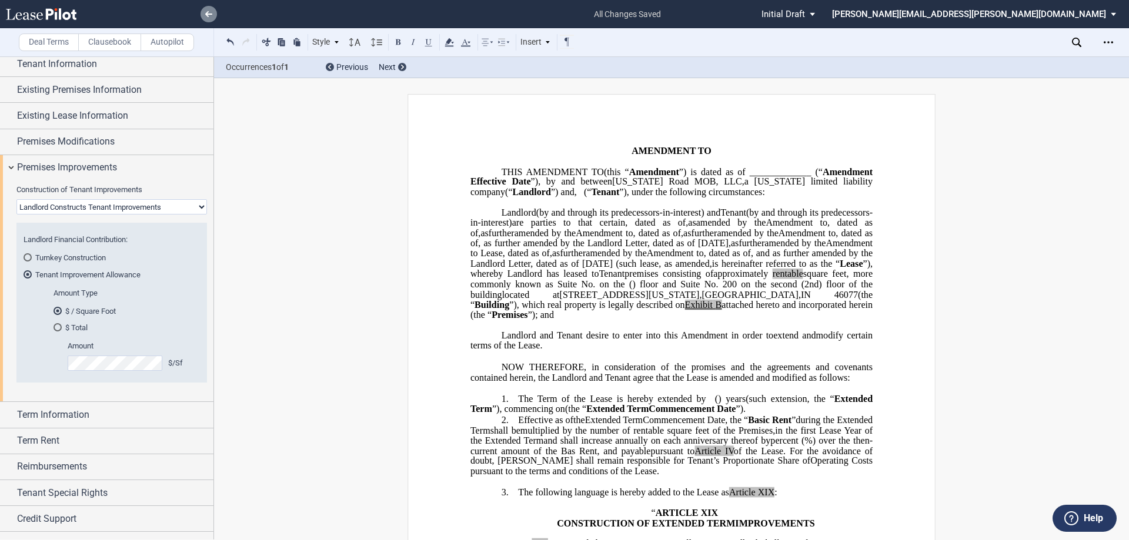
click at [212, 13] on icon at bounding box center [208, 14] width 7 height 6
